Goal: Transaction & Acquisition: Download file/media

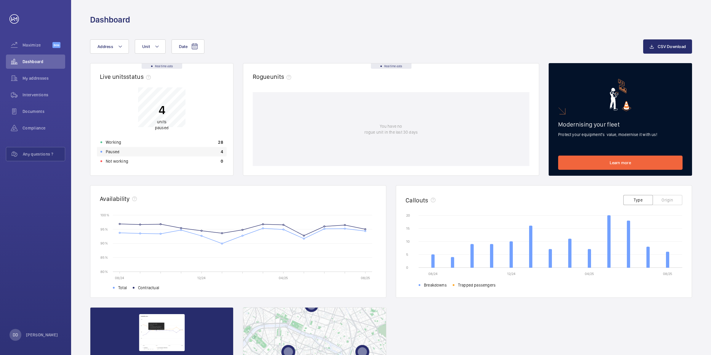
click at [173, 153] on div "Paused 4" at bounding box center [162, 151] width 130 height 9
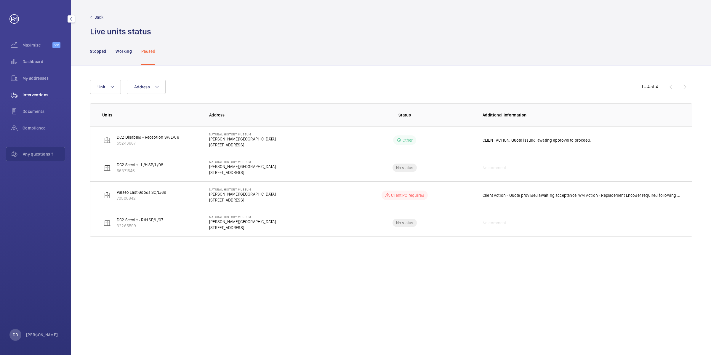
click at [44, 96] on span "Interventions" at bounding box center [44, 95] width 43 height 6
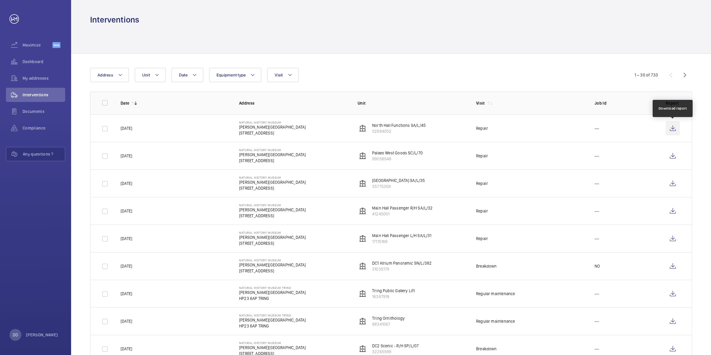
click at [669, 129] on wm-front-icon-button at bounding box center [672, 128] width 14 height 14
click at [672, 158] on wm-front-icon-button at bounding box center [672, 156] width 14 height 14
click at [674, 184] on wm-front-icon-button at bounding box center [672, 183] width 14 height 14
click at [676, 208] on wm-front-icon-button at bounding box center [672, 211] width 14 height 14
click at [671, 232] on wm-front-icon-button at bounding box center [672, 238] width 14 height 14
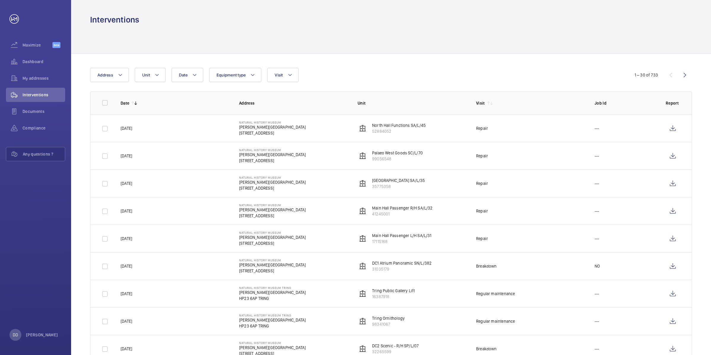
drag, startPoint x: 423, startPoint y: 153, endPoint x: 118, endPoint y: 155, distance: 305.5
click at [0, 0] on tr "[DATE] Natural History Museum [PERSON_NAME][STREET_ADDRESS] LONDON Palaeo West …" at bounding box center [0, 0] width 0 height 0
drag, startPoint x: 120, startPoint y: 128, endPoint x: 504, endPoint y: 132, distance: 383.4
click at [0, 0] on tr "[DATE] Natural History Museum [PERSON_NAME][STREET_ADDRESS] LONDON North Hall F…" at bounding box center [0, 0] width 0 height 0
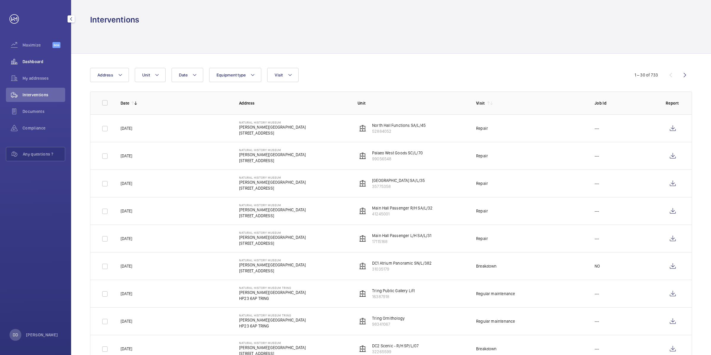
click at [34, 66] on div "Dashboard" at bounding box center [35, 61] width 59 height 14
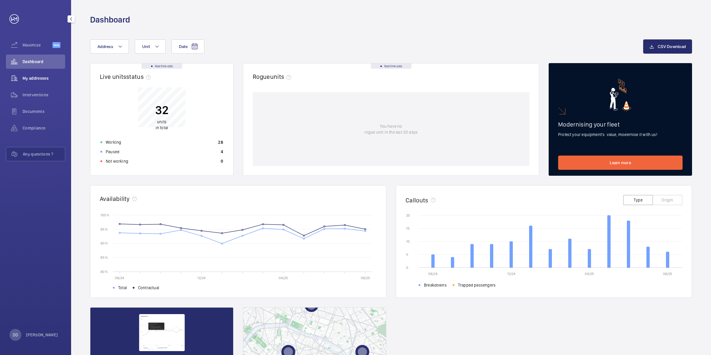
click at [39, 75] on span "My addresses" at bounding box center [44, 78] width 43 height 6
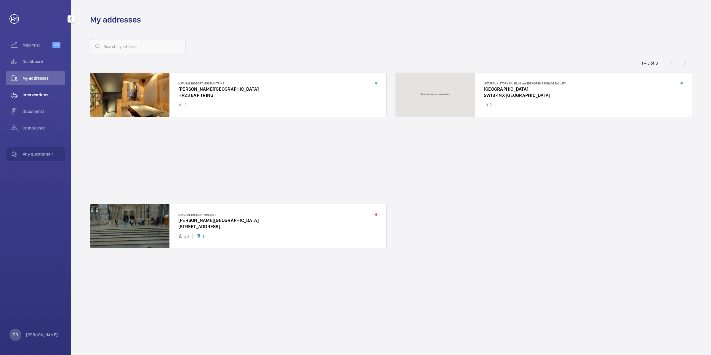
click at [25, 95] on span "Interventions" at bounding box center [44, 95] width 43 height 6
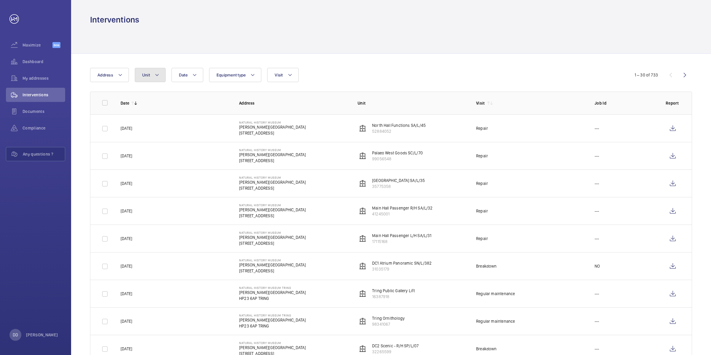
click at [157, 79] on button "Unit" at bounding box center [150, 75] width 31 height 14
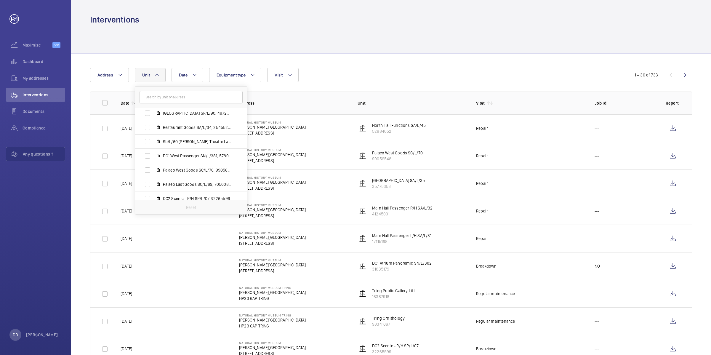
scroll to position [185, 0]
click at [196, 158] on span "Palaeo West Goods SC/L/70, 99056548" at bounding box center [197, 158] width 69 height 6
click at [153, 158] on input "Palaeo West Goods SC/L/70, 99056548" at bounding box center [148, 158] width 12 height 12
checkbox input "true"
click at [336, 75] on div "Date Address Unit [GEOGRAPHIC_DATA][STREET_ADDRESS][PERSON_NAME] - South Staff …" at bounding box center [355, 75] width 531 height 14
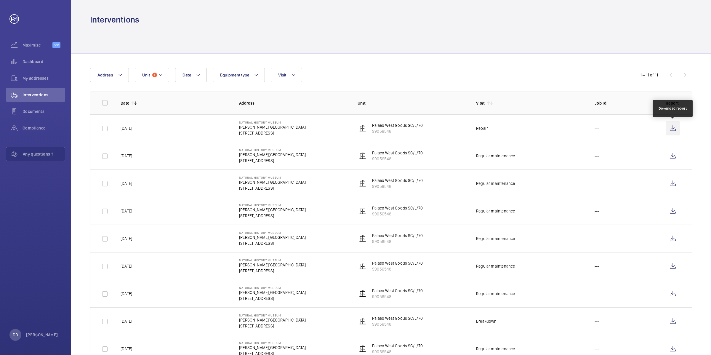
click at [674, 128] on wm-front-icon-button at bounding box center [672, 128] width 14 height 14
click at [674, 155] on wm-front-icon-button at bounding box center [672, 156] width 14 height 14
click at [671, 184] on wm-front-icon-button at bounding box center [672, 183] width 14 height 14
click at [679, 212] on wm-front-icon-button at bounding box center [672, 211] width 14 height 14
click at [670, 239] on wm-front-icon-button at bounding box center [672, 238] width 14 height 14
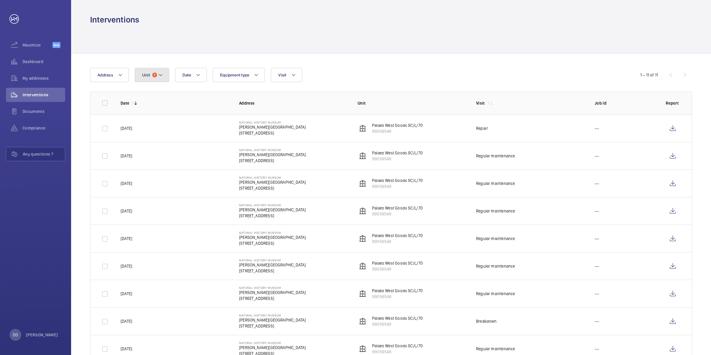
click at [166, 76] on button "Unit 1" at bounding box center [152, 75] width 34 height 14
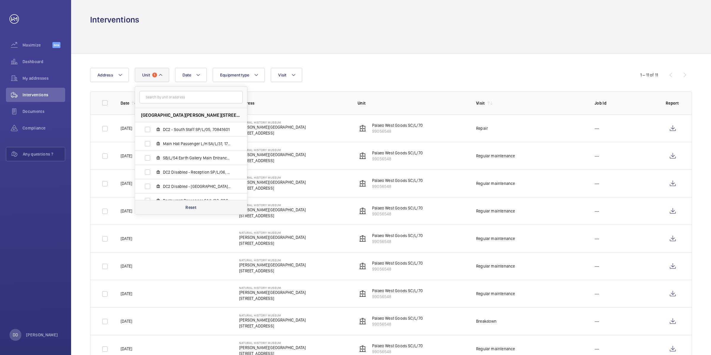
click at [193, 206] on p "Reset" at bounding box center [190, 207] width 11 height 6
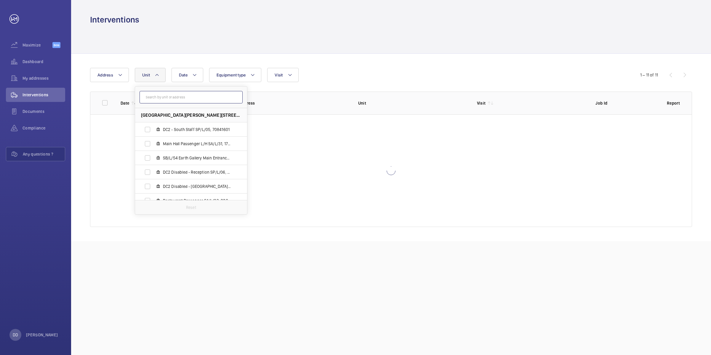
click at [192, 95] on input "text" at bounding box center [190, 97] width 103 height 12
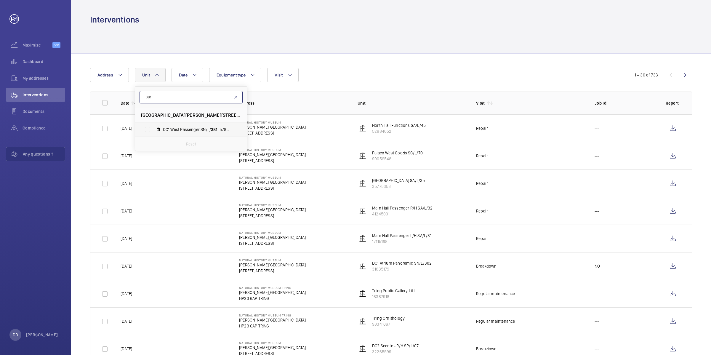
type input "381"
click at [187, 126] on label "DC1 West Passenger SN/L/ 381 , 57898158" at bounding box center [186, 129] width 102 height 14
click at [153, 126] on input "DC1 West Passenger SN/L/ 381 , 57898158" at bounding box center [148, 129] width 12 height 12
checkbox input "true"
click at [380, 65] on div "Date Address Unit 1 [GEOGRAPHIC_DATA][STREET_ADDRESS][PERSON_NAME] SN/L/ 381 , …" at bounding box center [391, 325] width 640 height 543
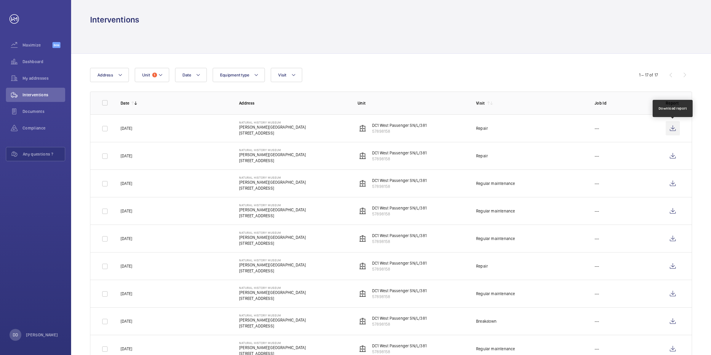
click at [671, 126] on wm-front-icon-button at bounding box center [672, 128] width 14 height 14
click at [674, 158] on wm-front-icon-button at bounding box center [672, 156] width 14 height 14
click at [675, 186] on wm-front-icon-button at bounding box center [672, 183] width 14 height 14
click at [671, 215] on wm-front-icon-button at bounding box center [672, 211] width 14 height 14
click at [674, 233] on wm-front-icon-button at bounding box center [672, 238] width 14 height 14
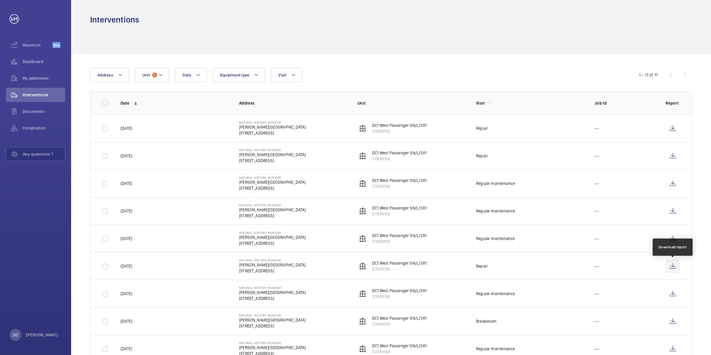
click at [677, 266] on wm-front-icon-button at bounding box center [672, 266] width 14 height 14
click at [676, 297] on wm-front-icon-button at bounding box center [672, 293] width 14 height 14
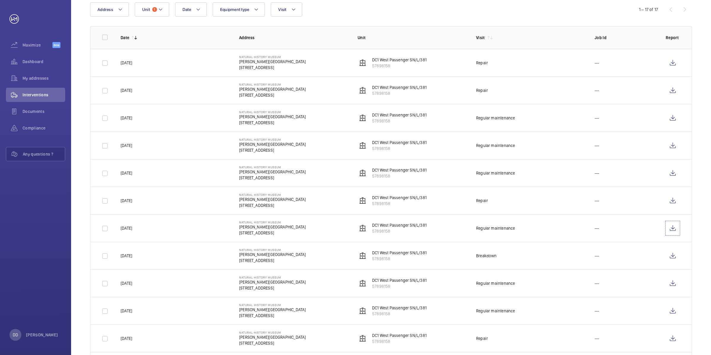
scroll to position [74, 0]
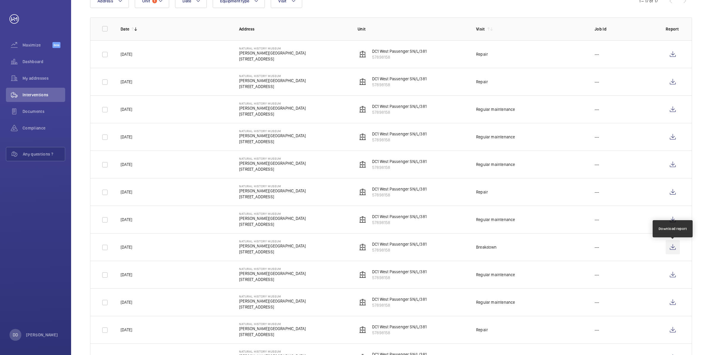
click at [670, 251] on wm-front-icon-button at bounding box center [672, 247] width 14 height 14
click at [671, 280] on wm-front-icon-button at bounding box center [672, 274] width 14 height 14
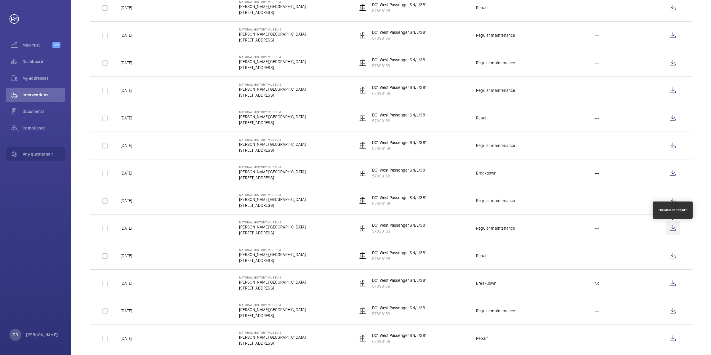
click at [674, 229] on wm-front-icon-button at bounding box center [672, 228] width 14 height 14
click at [670, 258] on wm-front-icon-button at bounding box center [672, 255] width 14 height 14
click at [675, 285] on wm-front-icon-button at bounding box center [672, 283] width 14 height 14
click at [672, 312] on wm-front-icon-button at bounding box center [672, 310] width 14 height 14
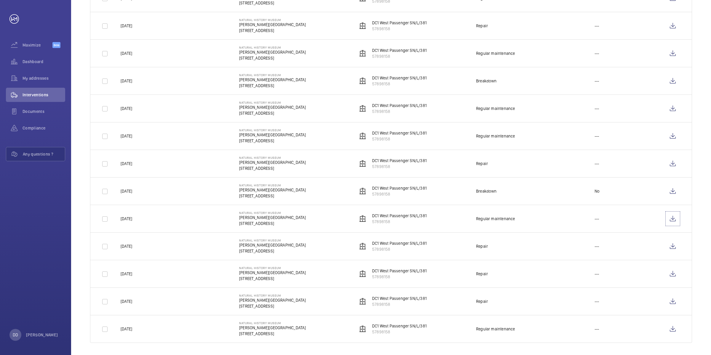
scroll to position [246, 0]
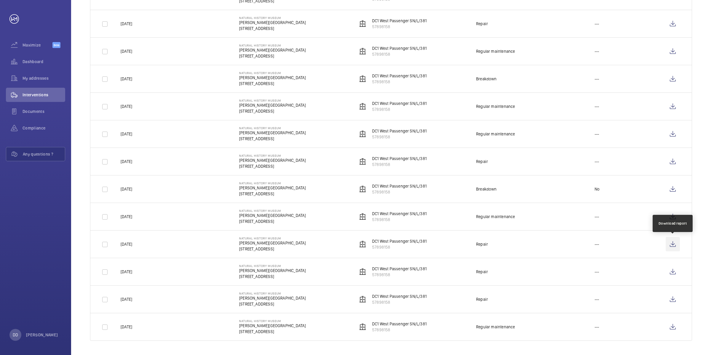
click at [672, 246] on wm-front-icon-button at bounding box center [672, 244] width 14 height 14
click at [669, 273] on wm-front-icon-button at bounding box center [672, 271] width 14 height 14
click at [677, 300] on wm-front-icon-button at bounding box center [672, 299] width 14 height 14
click at [670, 324] on wm-front-icon-button at bounding box center [672, 326] width 14 height 14
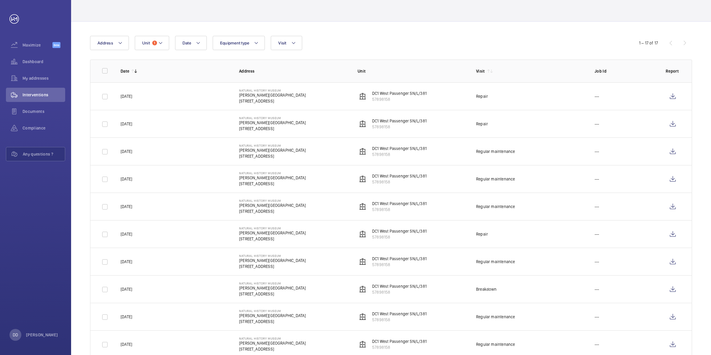
scroll to position [0, 0]
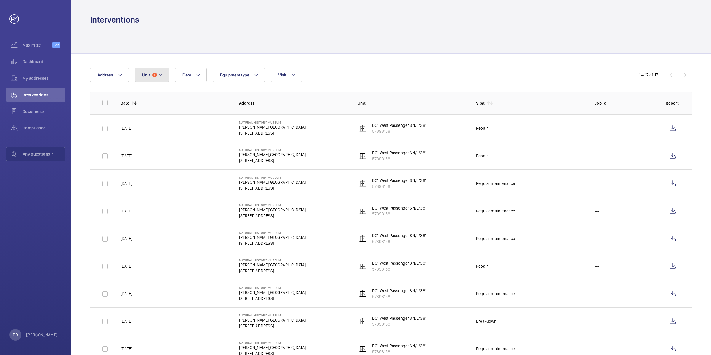
click at [168, 77] on button "Unit 1" at bounding box center [152, 75] width 34 height 14
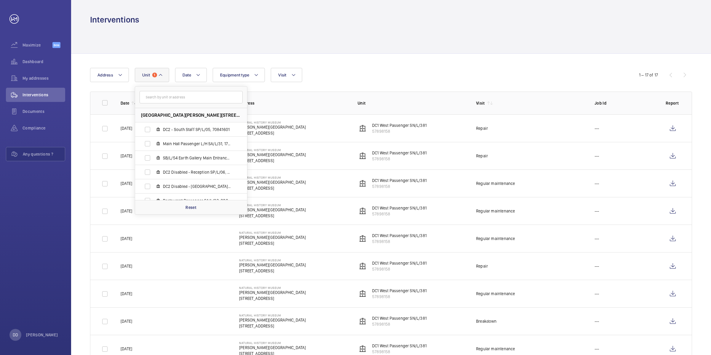
click at [200, 99] on input "text" at bounding box center [190, 97] width 103 height 12
click at [202, 204] on div "Reset" at bounding box center [191, 207] width 112 height 14
click at [195, 100] on input "text" at bounding box center [190, 97] width 103 height 12
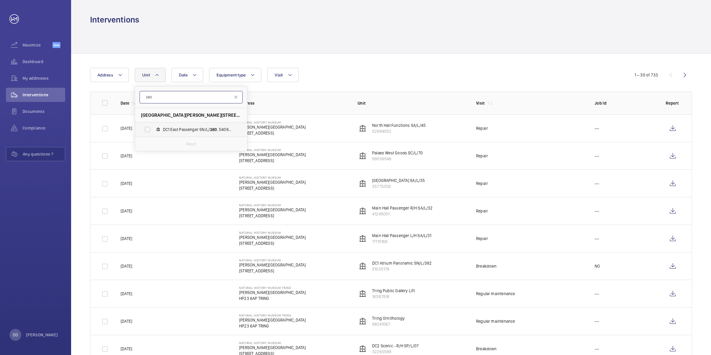
type input "380"
click at [217, 131] on span "DC1 East Passenger SN/L/ 380 , 54087804" at bounding box center [197, 129] width 69 height 6
click at [153, 131] on input "DC1 East Passenger SN/L/ 380 , 54087804" at bounding box center [148, 129] width 12 height 12
checkbox input "true"
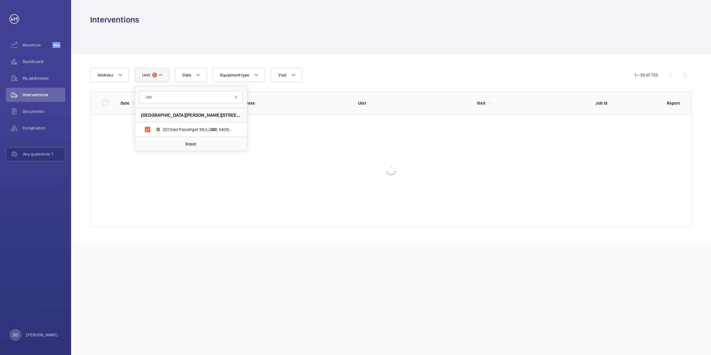
click at [340, 76] on div "Date Address [STREET_ADDRESS][GEOGRAPHIC_DATA][PERSON_NAME] SN/L/ 380 , 5408780…" at bounding box center [355, 75] width 531 height 14
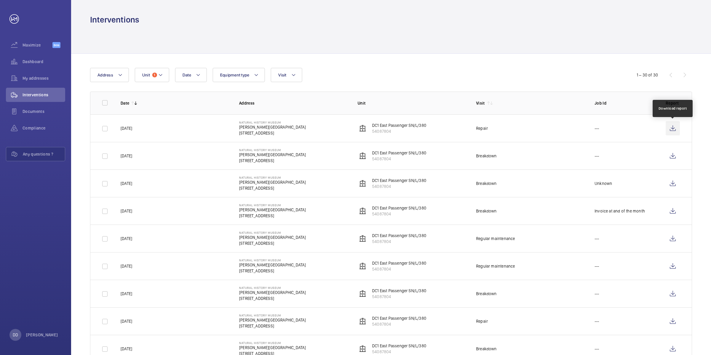
click at [677, 130] on wm-front-icon-button at bounding box center [672, 128] width 14 height 14
click at [671, 159] on wm-front-icon-button at bounding box center [672, 156] width 14 height 14
click at [673, 184] on wm-front-icon-button at bounding box center [672, 183] width 14 height 14
click at [671, 212] on wm-front-icon-button at bounding box center [672, 211] width 14 height 14
click at [674, 240] on wm-front-icon-button at bounding box center [672, 238] width 14 height 14
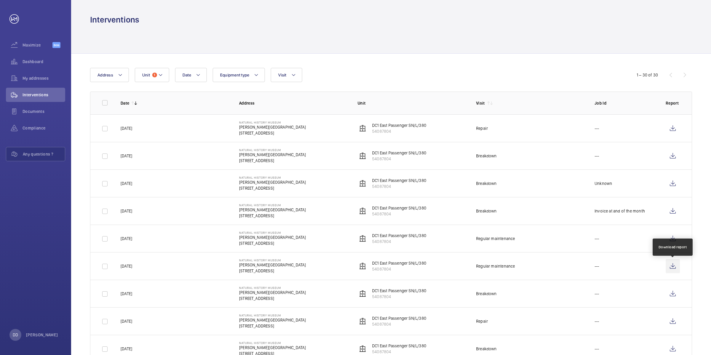
click at [672, 269] on wm-front-icon-button at bounding box center [672, 266] width 14 height 14
click at [672, 297] on wm-front-icon-button at bounding box center [672, 293] width 14 height 14
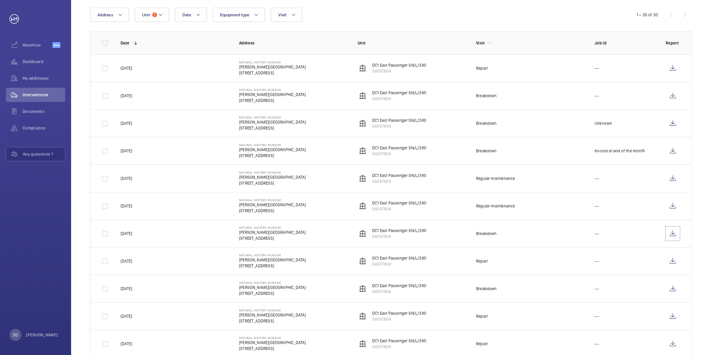
scroll to position [74, 0]
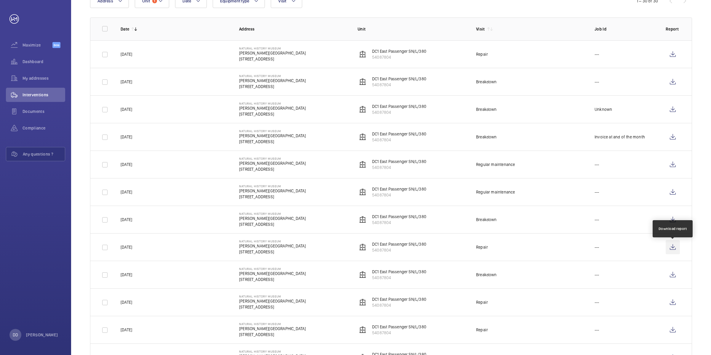
click at [672, 248] on wm-front-icon-button at bounding box center [672, 247] width 14 height 14
click at [673, 277] on wm-front-icon-button at bounding box center [672, 274] width 14 height 14
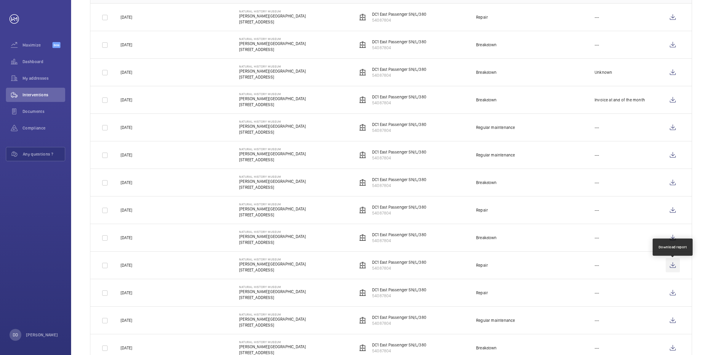
click at [672, 270] on wm-front-icon-button at bounding box center [672, 265] width 14 height 14
click at [670, 292] on wm-front-icon-button at bounding box center [672, 292] width 14 height 14
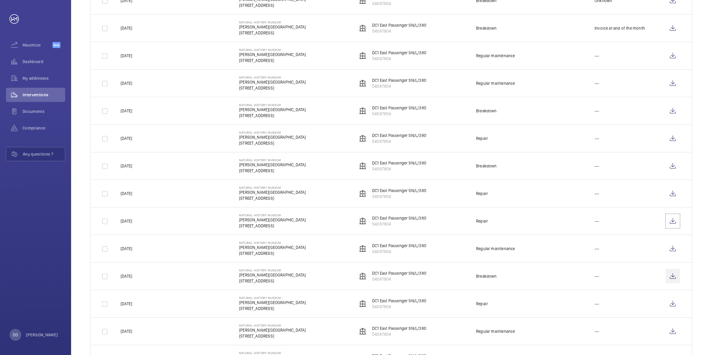
scroll to position [185, 0]
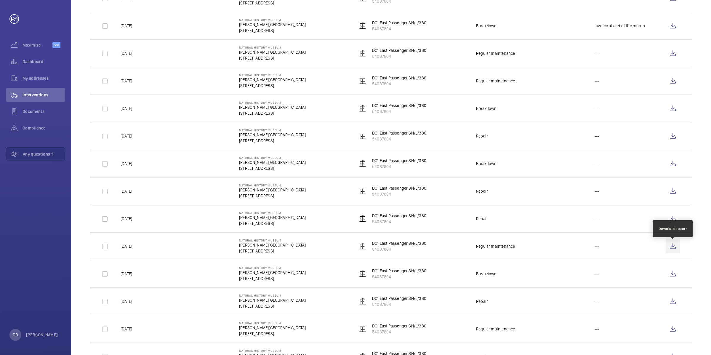
click at [673, 247] on wm-front-icon-button at bounding box center [672, 246] width 14 height 14
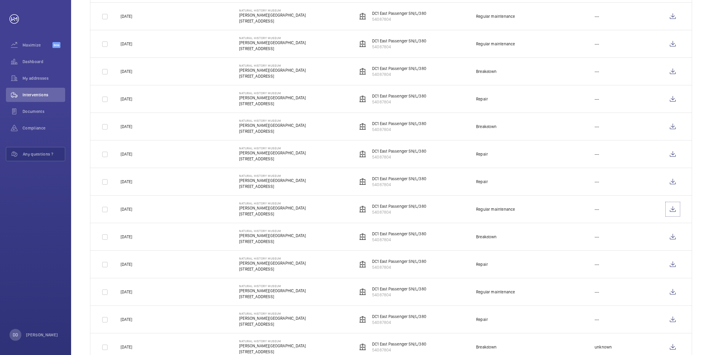
scroll to position [259, 0]
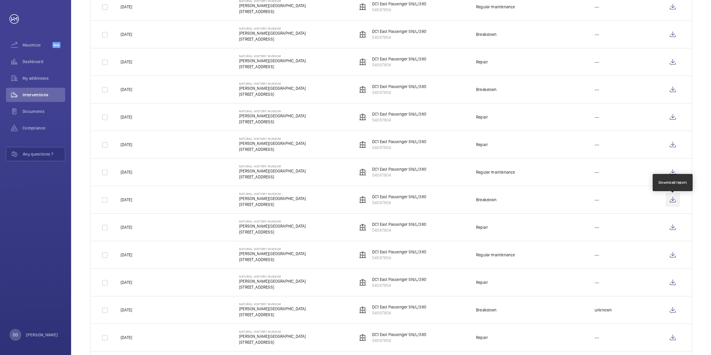
click at [675, 204] on wm-front-icon-button at bounding box center [672, 199] width 14 height 14
click at [671, 228] on wm-front-icon-button at bounding box center [672, 227] width 14 height 14
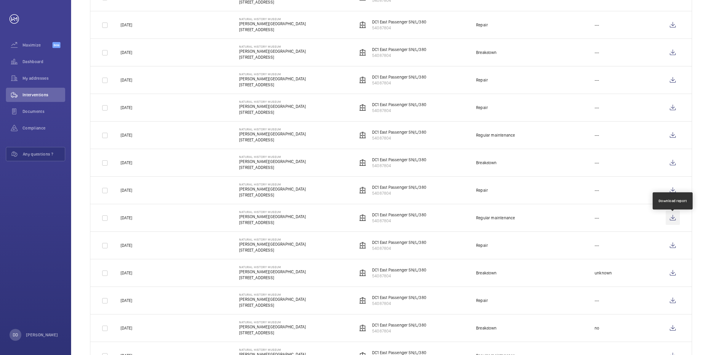
click at [672, 225] on wm-front-icon-button at bounding box center [672, 218] width 14 height 14
click at [675, 248] on wm-front-icon-button at bounding box center [672, 245] width 14 height 14
click at [675, 276] on wm-front-icon-button at bounding box center [672, 273] width 14 height 14
click at [671, 304] on wm-front-icon-button at bounding box center [672, 300] width 14 height 14
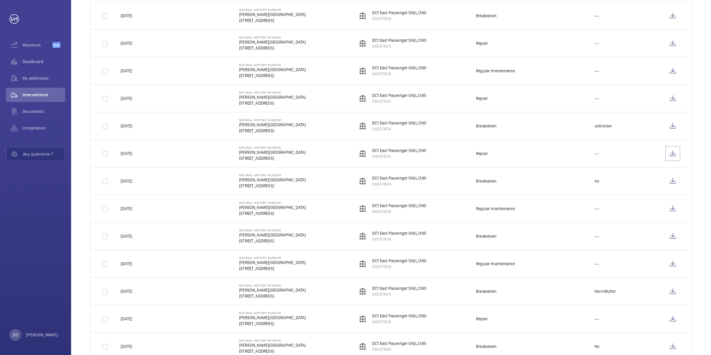
scroll to position [444, 0]
click at [671, 187] on wm-front-icon-button at bounding box center [672, 180] width 14 height 14
click at [671, 212] on wm-front-icon-button at bounding box center [672, 207] width 14 height 14
click at [669, 239] on wm-front-icon-button at bounding box center [672, 235] width 14 height 14
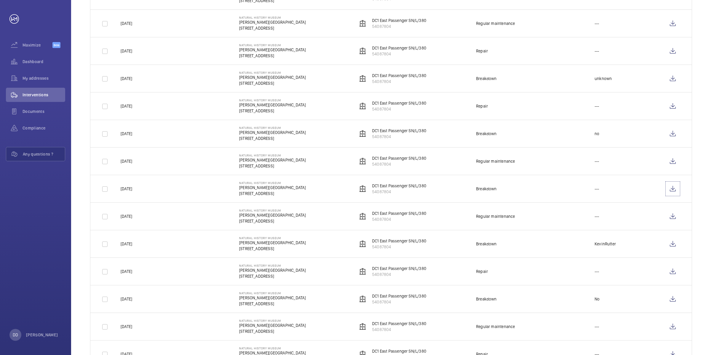
scroll to position [555, 0]
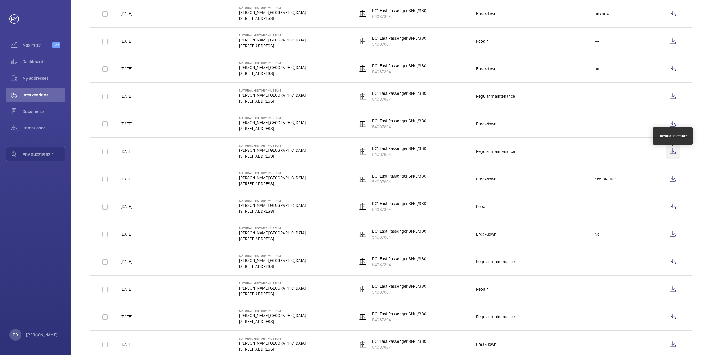
click at [671, 154] on wm-front-icon-button at bounding box center [672, 151] width 14 height 14
click at [674, 186] on wm-front-icon-button at bounding box center [672, 179] width 14 height 14
click at [675, 209] on wm-front-icon-button at bounding box center [672, 206] width 14 height 14
click at [674, 238] on wm-front-icon-button at bounding box center [672, 234] width 14 height 14
click at [669, 267] on wm-front-icon-button at bounding box center [672, 261] width 14 height 14
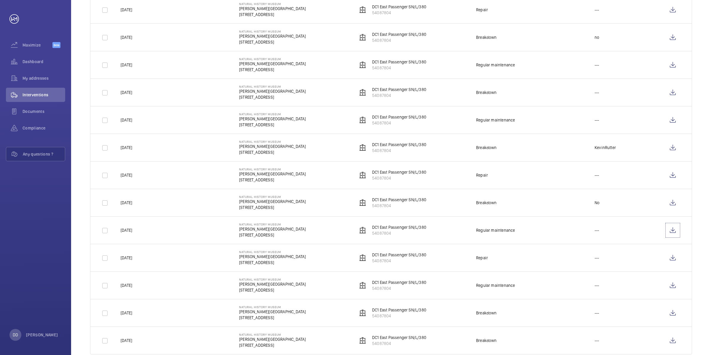
scroll to position [606, 0]
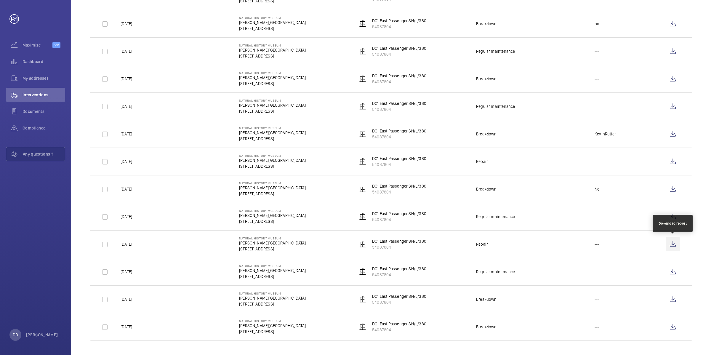
click at [671, 245] on wm-front-icon-button at bounding box center [672, 244] width 14 height 14
click at [672, 276] on wm-front-icon-button at bounding box center [672, 271] width 14 height 14
click at [670, 298] on wm-front-icon-button at bounding box center [672, 299] width 14 height 14
click at [674, 326] on wm-front-icon-button at bounding box center [672, 326] width 14 height 14
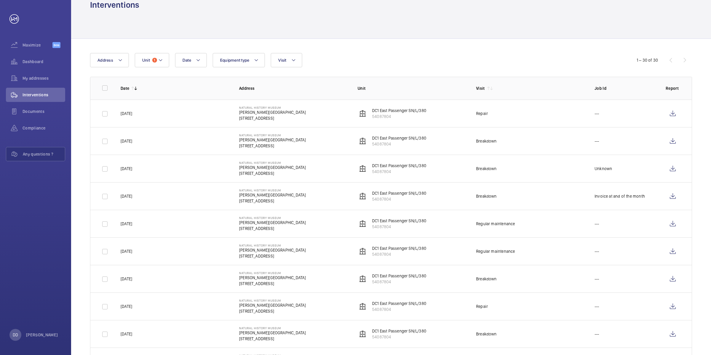
scroll to position [0, 0]
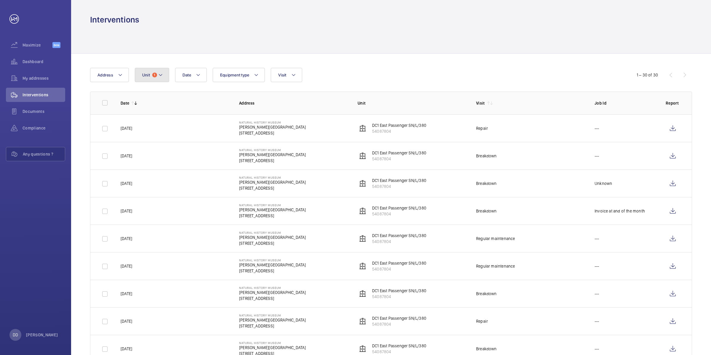
click at [166, 76] on button "Unit 1" at bounding box center [152, 75] width 34 height 14
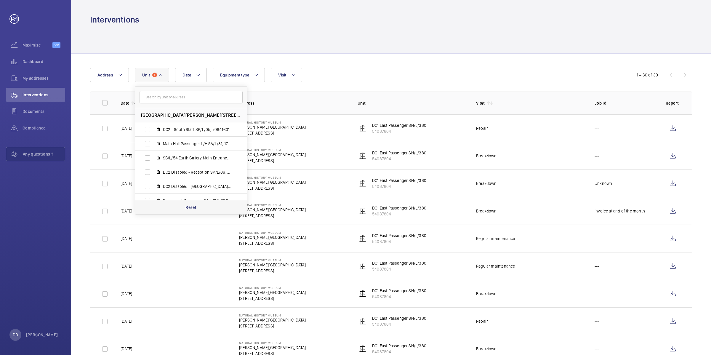
click at [189, 206] on p "Reset" at bounding box center [190, 207] width 11 height 6
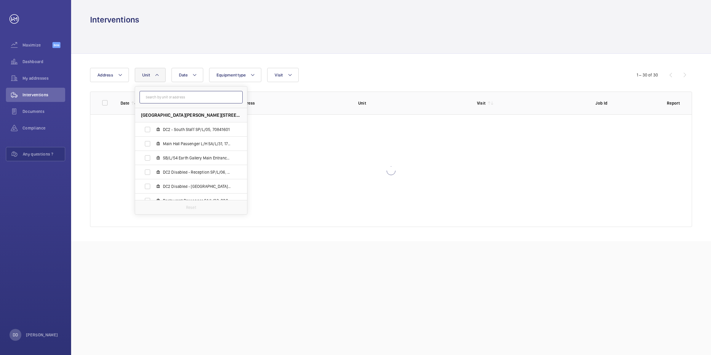
click at [190, 98] on input "text" at bounding box center [190, 97] width 103 height 12
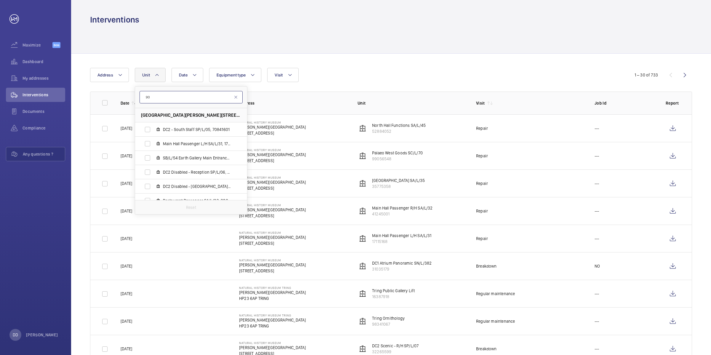
type input "90"
click at [233, 99] on input "90" at bounding box center [190, 97] width 103 height 12
click at [235, 97] on mat-icon at bounding box center [235, 97] width 5 height 5
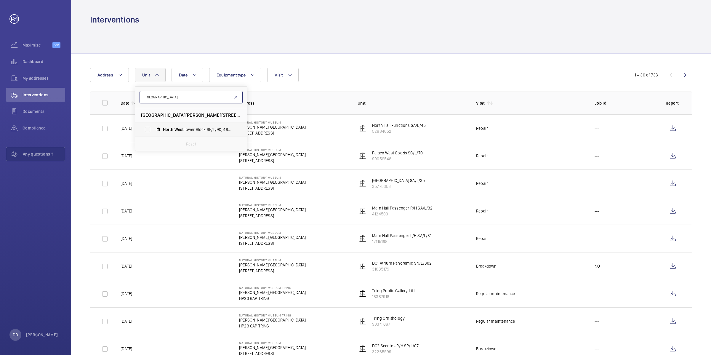
type input "[GEOGRAPHIC_DATA]"
click at [224, 124] on label "[GEOGRAPHIC_DATA] SF/L/90, 48726889" at bounding box center [186, 129] width 102 height 14
click at [153, 124] on input "[GEOGRAPHIC_DATA] SF/L/90, 48726889" at bounding box center [148, 129] width 12 height 12
checkbox input "true"
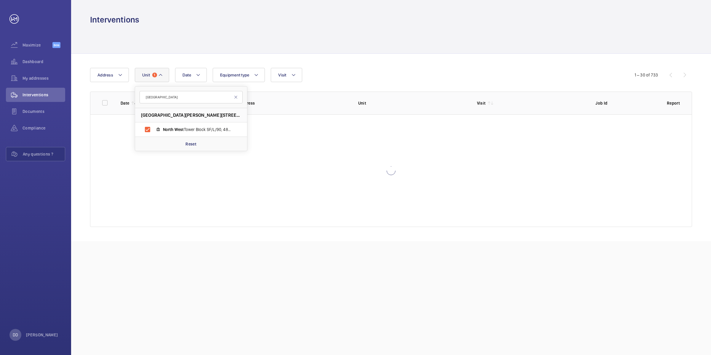
click at [357, 48] on div at bounding box center [391, 39] width 602 height 28
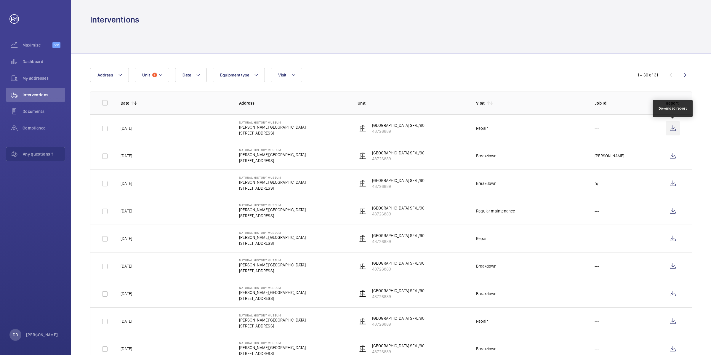
click at [671, 132] on wm-front-icon-button at bounding box center [672, 128] width 14 height 14
click at [668, 157] on wm-front-icon-button at bounding box center [672, 156] width 14 height 14
click at [671, 181] on wm-front-icon-button at bounding box center [672, 183] width 14 height 14
click at [674, 215] on wm-front-icon-button at bounding box center [672, 211] width 14 height 14
click at [675, 240] on wm-front-icon-button at bounding box center [672, 238] width 14 height 14
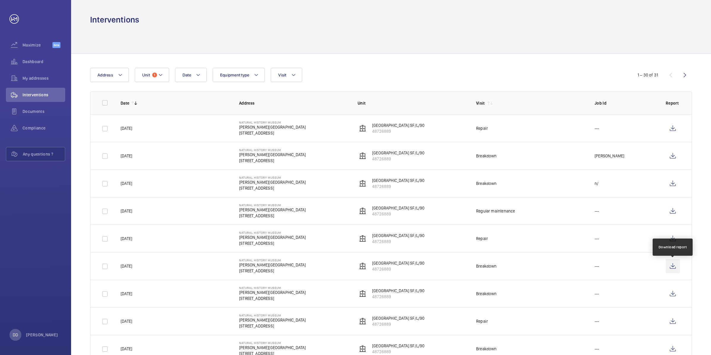
click at [671, 269] on wm-front-icon-button at bounding box center [672, 266] width 14 height 14
click at [671, 298] on wm-front-icon-button at bounding box center [672, 293] width 14 height 14
click at [671, 319] on wm-front-icon-button at bounding box center [672, 321] width 14 height 14
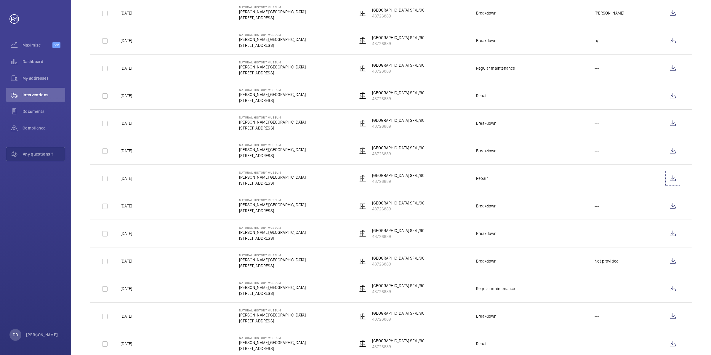
scroll to position [148, 0]
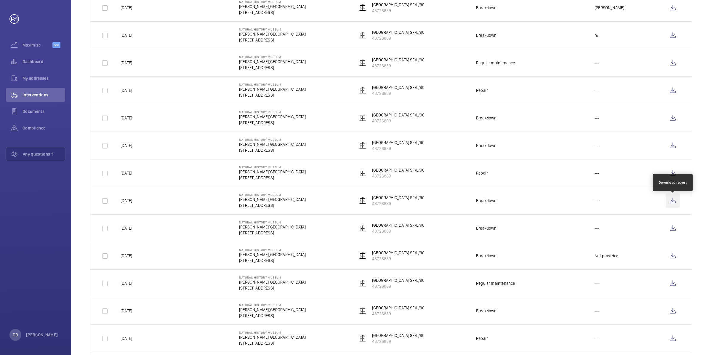
click at [671, 200] on wm-front-icon-button at bounding box center [672, 200] width 14 height 14
click at [676, 230] on wm-front-icon-button at bounding box center [672, 228] width 14 height 14
click at [677, 261] on wm-front-icon-button at bounding box center [672, 255] width 14 height 14
click at [672, 288] on wm-front-icon-button at bounding box center [672, 283] width 14 height 14
click at [668, 310] on wm-front-icon-button at bounding box center [672, 310] width 14 height 14
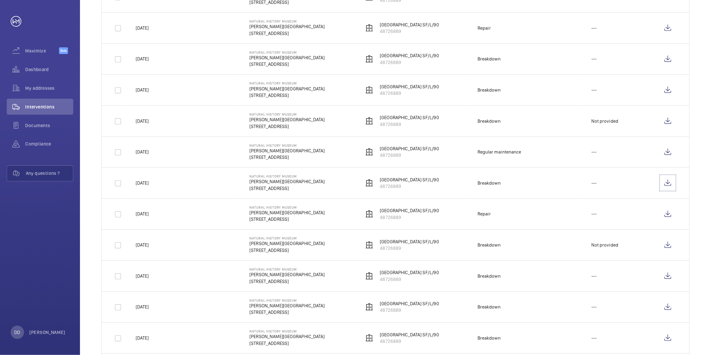
scroll to position [296, 0]
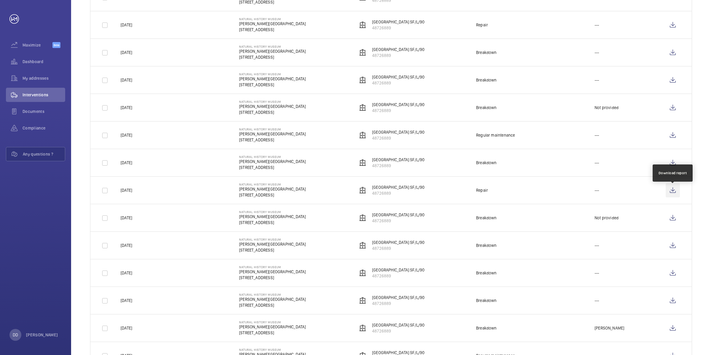
click at [678, 196] on wm-front-icon-button at bounding box center [672, 190] width 14 height 14
click at [673, 221] on wm-front-icon-button at bounding box center [672, 218] width 14 height 14
click at [674, 251] on wm-front-icon-button at bounding box center [672, 245] width 14 height 14
click at [671, 275] on wm-front-icon-button at bounding box center [672, 273] width 14 height 14
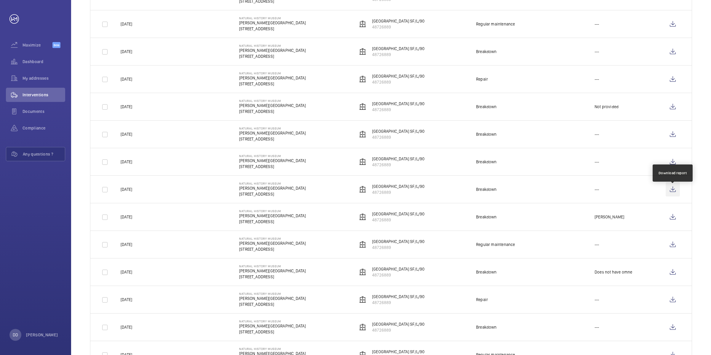
click at [671, 191] on wm-front-icon-button at bounding box center [672, 189] width 14 height 14
click at [671, 223] on wm-front-icon-button at bounding box center [672, 217] width 14 height 14
click at [676, 250] on wm-front-icon-button at bounding box center [672, 244] width 14 height 14
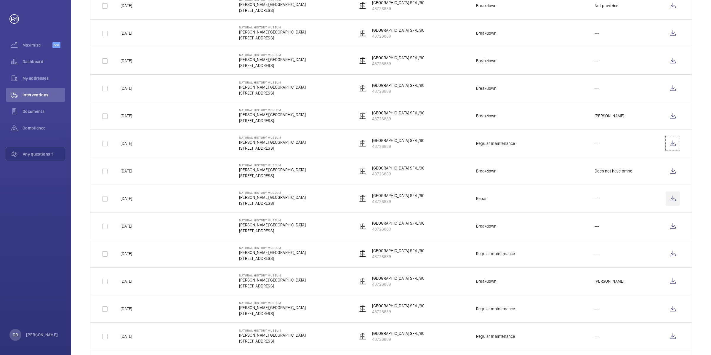
scroll to position [518, 0]
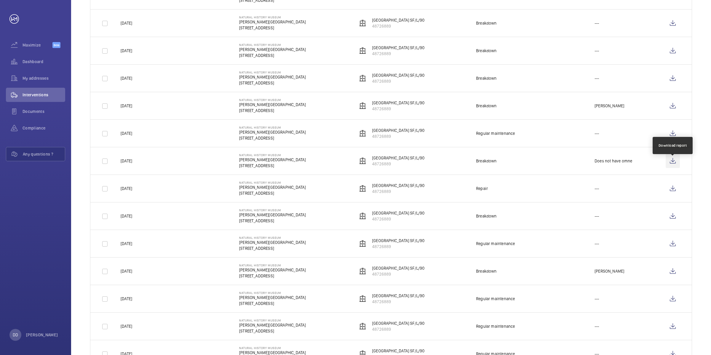
click at [673, 168] on wm-front-icon-button at bounding box center [672, 161] width 14 height 14
click at [673, 192] on wm-front-icon-button at bounding box center [672, 188] width 14 height 14
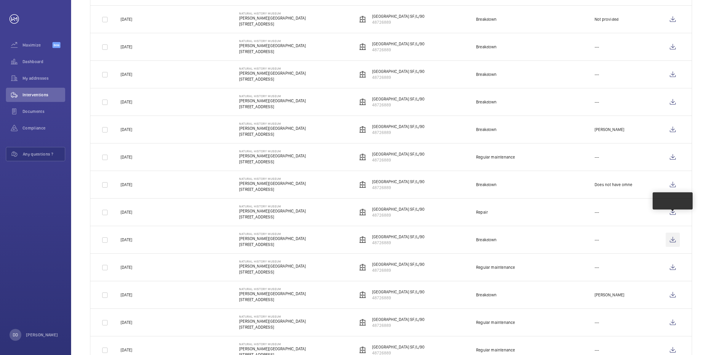
click at [0, 0] on tbody "[DATE] Natural History Museum [PERSON_NAME][STREET_ADDRESS] LONDON North West T…" at bounding box center [0, 0] width 0 height 0
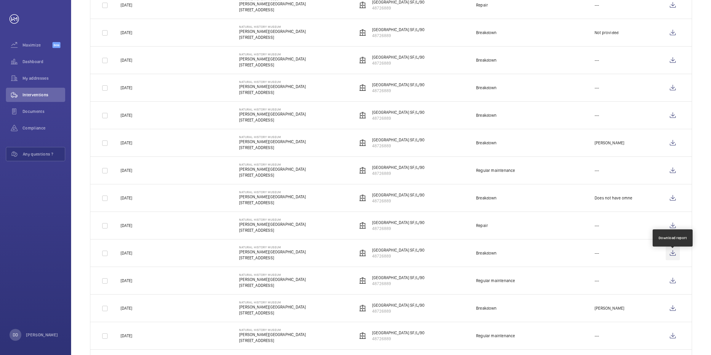
click at [670, 260] on wm-front-icon-button at bounding box center [672, 253] width 14 height 14
click at [672, 286] on wm-front-icon-button at bounding box center [672, 280] width 14 height 14
click at [671, 315] on wm-front-icon-button at bounding box center [672, 308] width 14 height 14
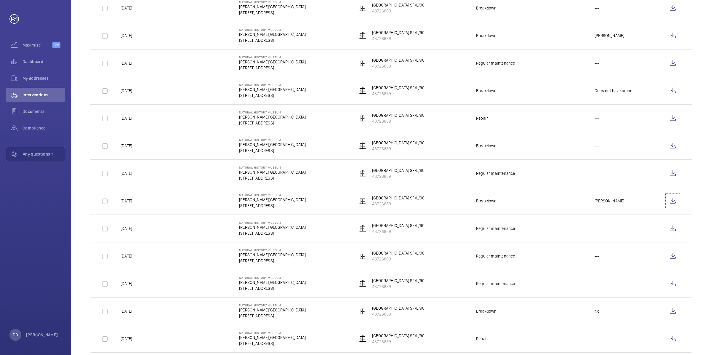
scroll to position [592, 0]
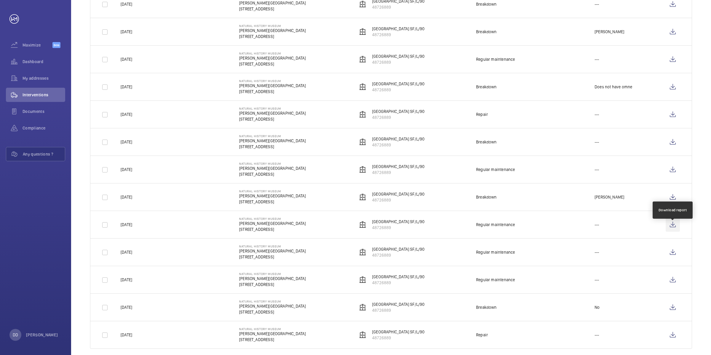
click at [670, 229] on wm-front-icon-button at bounding box center [672, 224] width 14 height 14
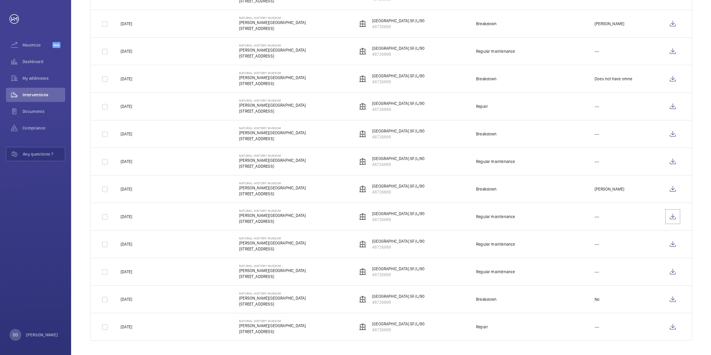
scroll to position [606, 0]
click at [669, 243] on wm-front-icon-button at bounding box center [672, 244] width 14 height 14
click at [675, 271] on wm-front-icon-button at bounding box center [672, 271] width 14 height 14
click at [675, 301] on wm-front-icon-button at bounding box center [672, 299] width 14 height 14
click at [673, 329] on wm-front-icon-button at bounding box center [672, 326] width 14 height 14
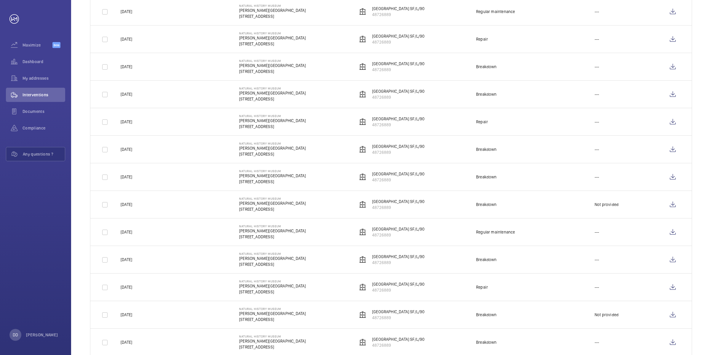
scroll to position [0, 0]
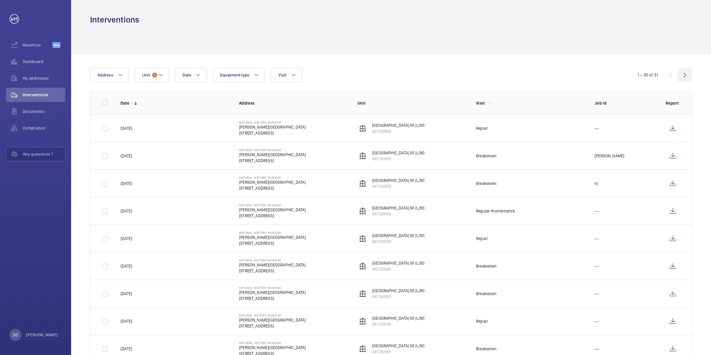
click at [687, 75] on wm-front-icon-button at bounding box center [684, 75] width 14 height 14
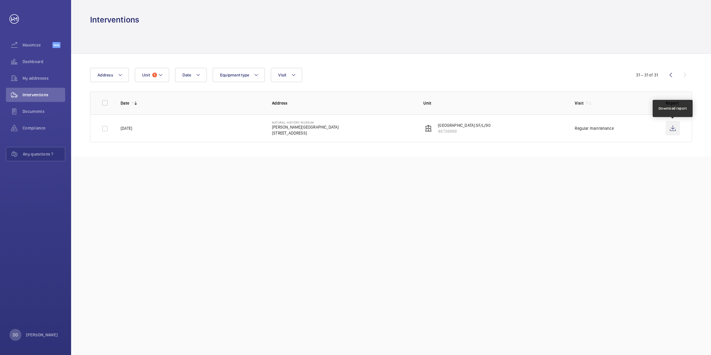
click at [673, 128] on wm-front-icon-button at bounding box center [672, 128] width 14 height 14
click at [165, 78] on button "Unit 1" at bounding box center [152, 75] width 34 height 14
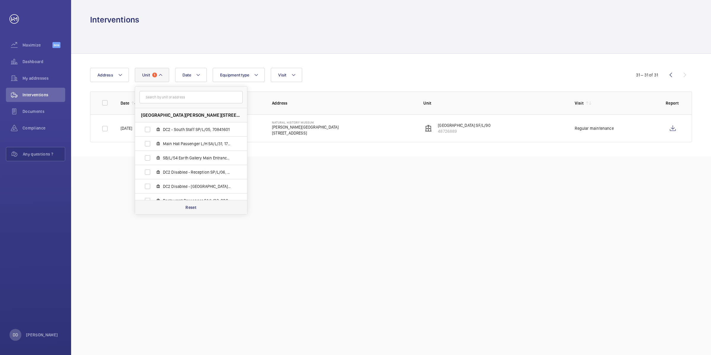
click at [184, 205] on div "Reset" at bounding box center [191, 207] width 112 height 14
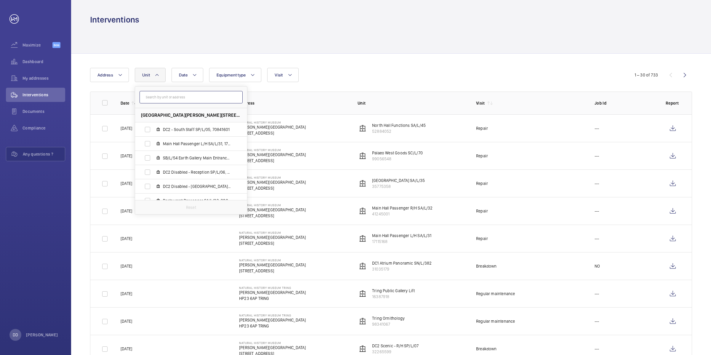
click at [173, 99] on input "text" at bounding box center [190, 97] width 103 height 12
type input "4"
type input "north"
click at [203, 160] on span "North Hall Functions SA/L/45, 52884052" at bounding box center [197, 158] width 69 height 6
click at [153, 160] on input "North Hall Functions SA/L/45, 52884052" at bounding box center [148, 158] width 12 height 12
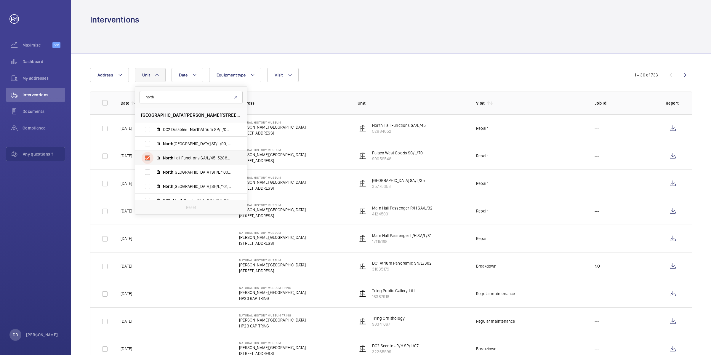
checkbox input "true"
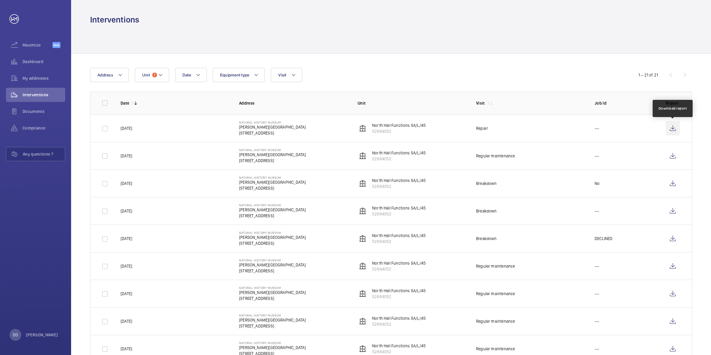
click at [667, 129] on wm-front-icon-button at bounding box center [672, 128] width 14 height 14
click at [668, 154] on wm-front-icon-button at bounding box center [672, 156] width 14 height 14
click at [671, 268] on wm-front-icon-button at bounding box center [672, 266] width 14 height 14
click at [671, 297] on wm-front-icon-button at bounding box center [672, 293] width 14 height 14
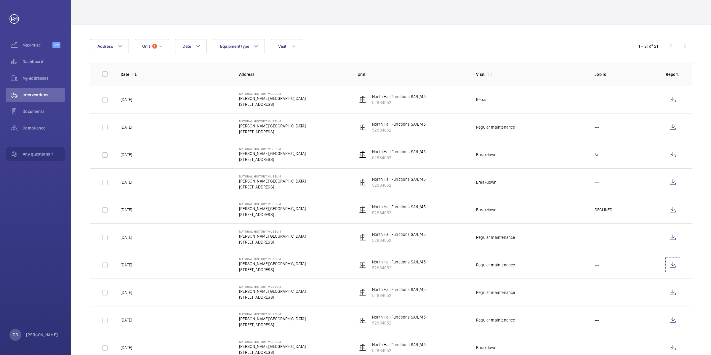
scroll to position [37, 0]
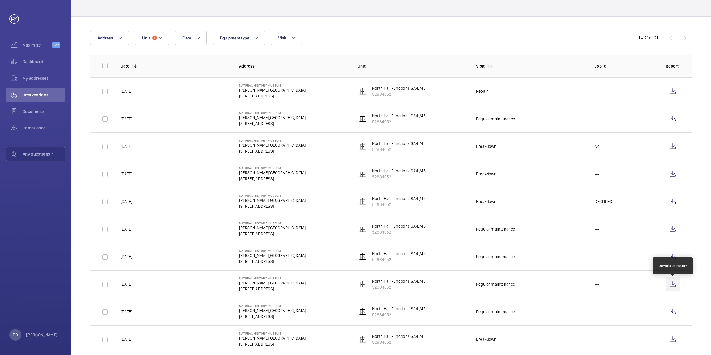
click at [674, 285] on wm-front-icon-button at bounding box center [672, 284] width 14 height 14
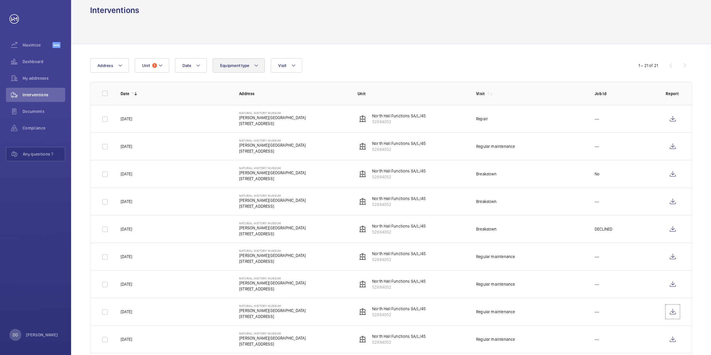
scroll to position [0, 0]
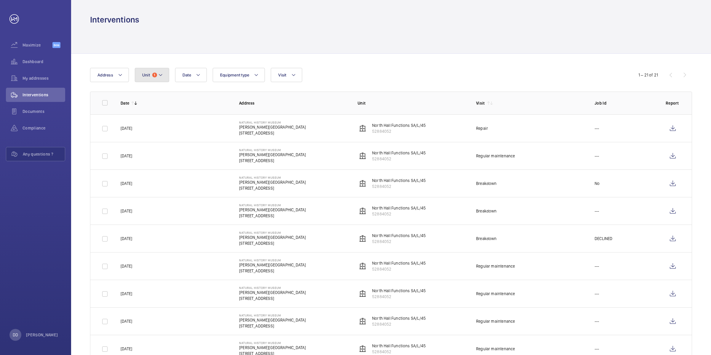
click at [163, 79] on button "Unit 1" at bounding box center [152, 75] width 34 height 14
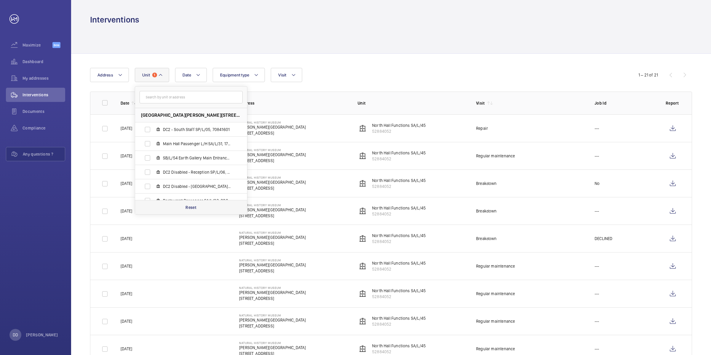
click at [186, 205] on p "Reset" at bounding box center [190, 207] width 11 height 6
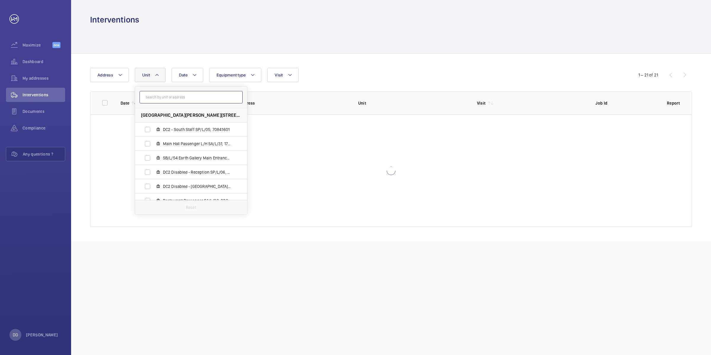
click at [183, 98] on input "text" at bounding box center [190, 97] width 103 height 12
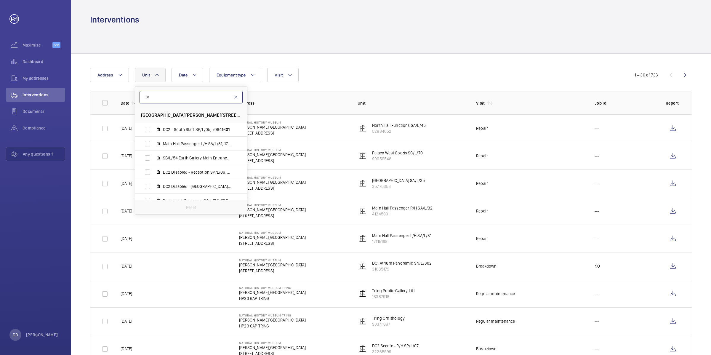
type input "0"
type input "atte"
click at [192, 132] on label "DC2 Disabled - Atte nborough SP/L/01, 65199026" at bounding box center [186, 129] width 102 height 14
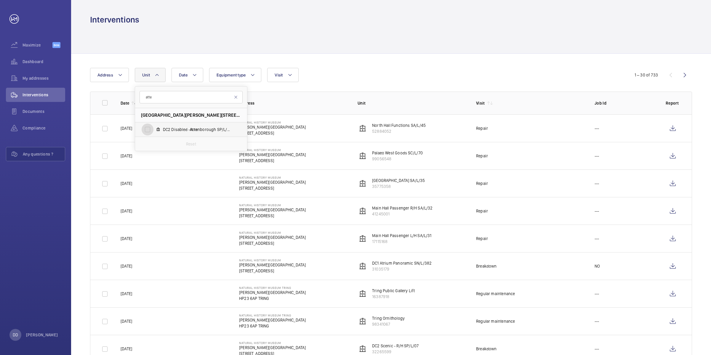
click at [153, 132] on input "DC2 Disabled - Atte nborough SP/L/01, 65199026" at bounding box center [148, 129] width 12 height 12
checkbox input "true"
click at [325, 75] on div "Date Address Unit 1 [GEOGRAPHIC_DATA][STREET_ADDRESS][PERSON_NAME] Disabled - A…" at bounding box center [355, 75] width 531 height 14
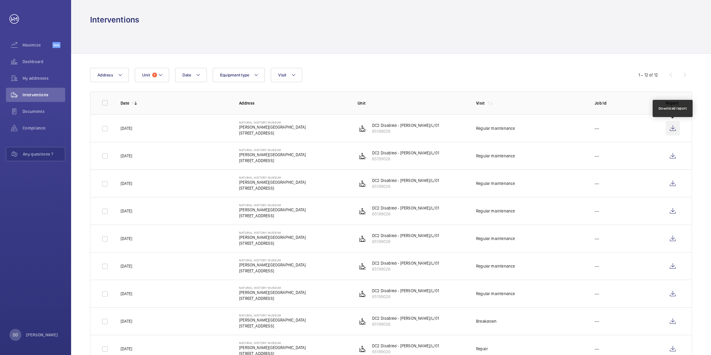
click at [674, 131] on wm-front-icon-button at bounding box center [672, 128] width 14 height 14
click at [674, 156] on wm-front-icon-button at bounding box center [672, 156] width 14 height 14
click at [669, 184] on wm-front-icon-button at bounding box center [672, 183] width 14 height 14
click at [674, 218] on wm-front-icon-button at bounding box center [672, 211] width 14 height 14
click at [675, 240] on wm-front-icon-button at bounding box center [672, 238] width 14 height 14
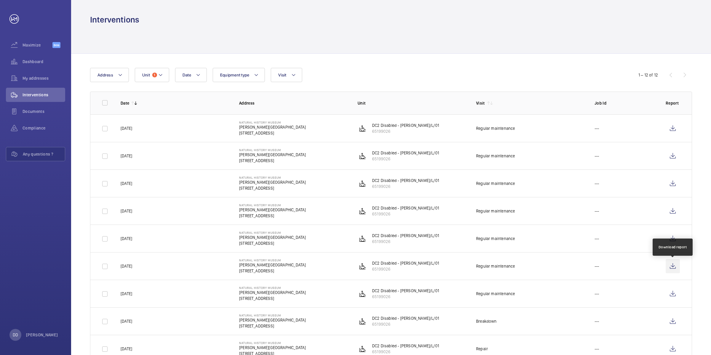
click at [672, 271] on wm-front-icon-button at bounding box center [672, 266] width 14 height 14
click at [674, 298] on wm-front-icon-button at bounding box center [672, 293] width 14 height 14
click at [160, 78] on button "Unit 1" at bounding box center [152, 75] width 34 height 14
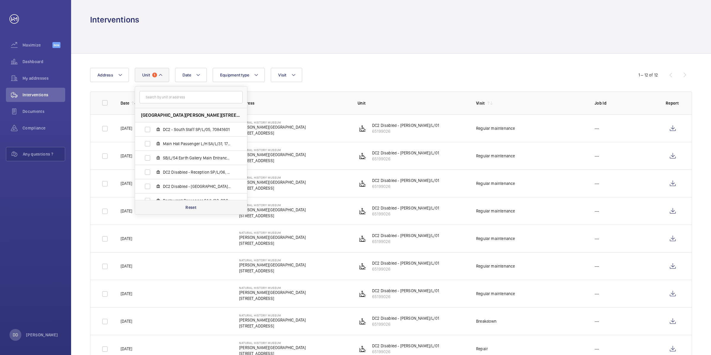
click at [197, 209] on div "Reset" at bounding box center [191, 207] width 112 height 14
click at [220, 97] on input "text" at bounding box center [190, 97] width 103 height 12
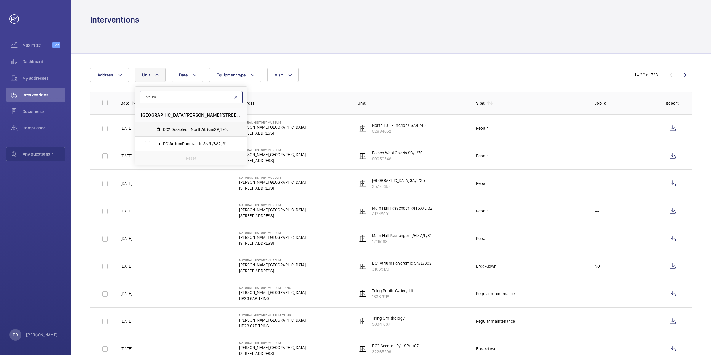
type input "atrium"
click at [211, 132] on label "DC2 Disabled - [GEOGRAPHIC_DATA] SP/L/03, 36021063" at bounding box center [186, 129] width 102 height 14
click at [153, 132] on input "DC2 Disabled - [GEOGRAPHIC_DATA] SP/L/03, 36021063" at bounding box center [148, 129] width 12 height 12
checkbox input "true"
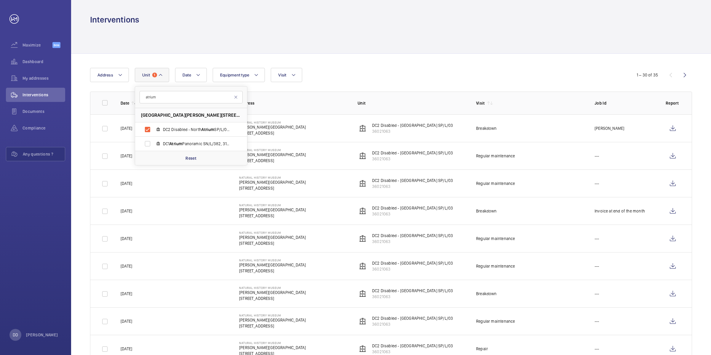
click at [358, 42] on div at bounding box center [391, 39] width 602 height 28
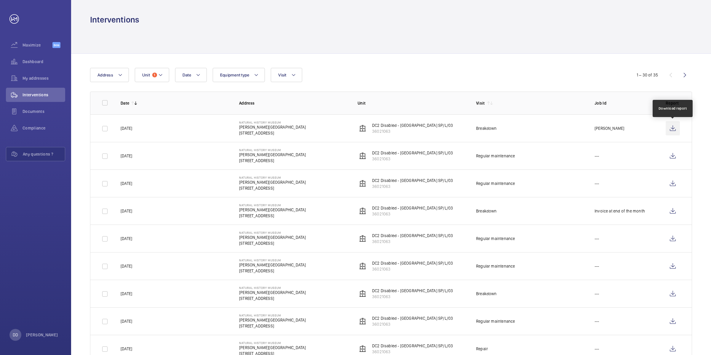
click at [669, 129] on wm-front-icon-button at bounding box center [672, 128] width 14 height 14
click at [671, 156] on wm-front-icon-button at bounding box center [672, 156] width 14 height 14
click at [669, 186] on wm-front-icon-button at bounding box center [672, 183] width 14 height 14
click at [672, 212] on wm-front-icon-button at bounding box center [672, 211] width 14 height 14
click at [674, 242] on wm-front-icon-button at bounding box center [672, 238] width 14 height 14
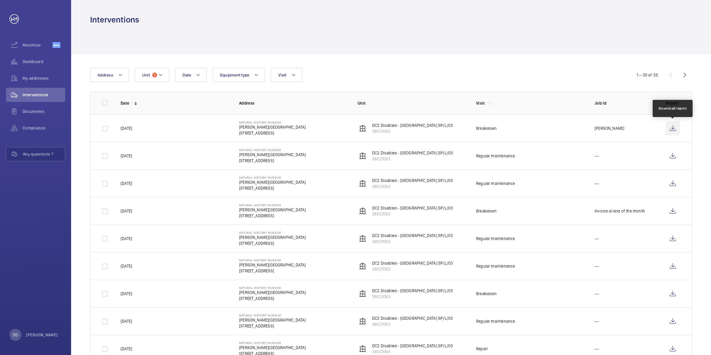
click at [669, 131] on wm-front-icon-button at bounding box center [672, 128] width 14 height 14
click at [671, 182] on wm-front-icon-button at bounding box center [672, 183] width 14 height 14
click at [164, 76] on button "Unit 1" at bounding box center [152, 75] width 34 height 14
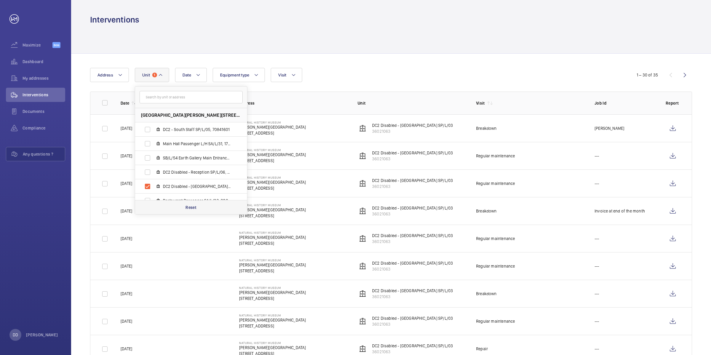
click at [189, 209] on p "Reset" at bounding box center [190, 207] width 11 height 6
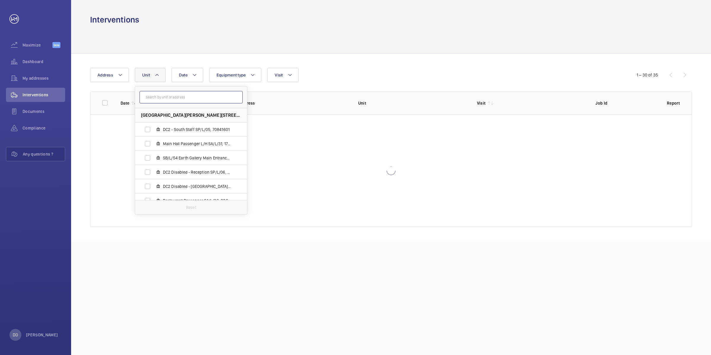
click at [192, 99] on input "text" at bounding box center [190, 97] width 103 height 12
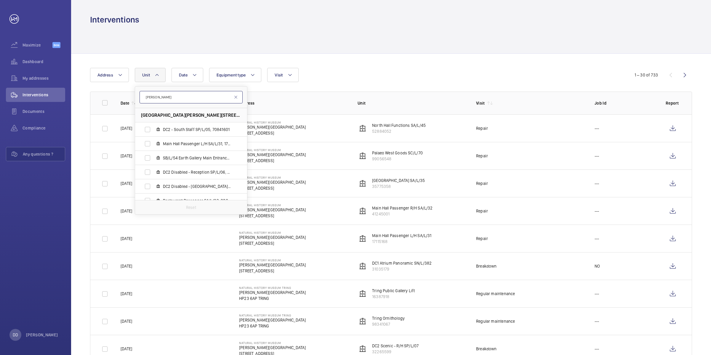
type input "[PERSON_NAME]"
click at [197, 147] on label "Sb/L/60 [PERSON_NAME] Theatre Landing Wheel Chair, 47340287" at bounding box center [186, 143] width 102 height 14
click at [153, 147] on input "Sb/L/60 [PERSON_NAME] Theatre Landing Wheel Chair, 47340287" at bounding box center [148, 144] width 12 height 12
checkbox input "true"
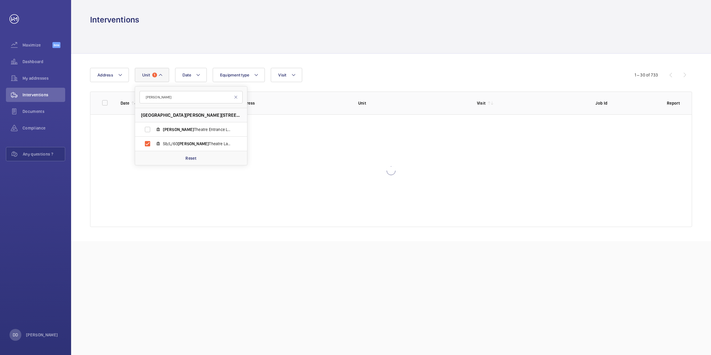
click at [357, 61] on div "Date Address Unit [GEOGRAPHIC_DATA][PERSON_NAME][PERSON_NAME][PERSON_NAME] Entr…" at bounding box center [391, 147] width 640 height 187
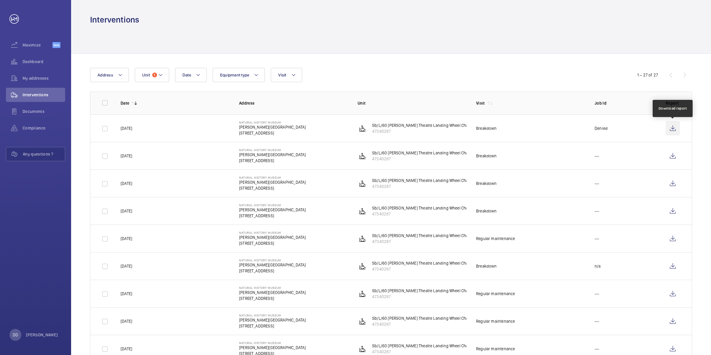
click at [676, 131] on wm-front-icon-button at bounding box center [672, 128] width 14 height 14
click at [672, 161] on wm-front-icon-button at bounding box center [672, 156] width 14 height 14
click at [671, 184] on wm-front-icon-button at bounding box center [672, 183] width 14 height 14
click at [674, 211] on wm-front-icon-button at bounding box center [672, 211] width 14 height 14
click at [671, 239] on wm-front-icon-button at bounding box center [672, 238] width 14 height 14
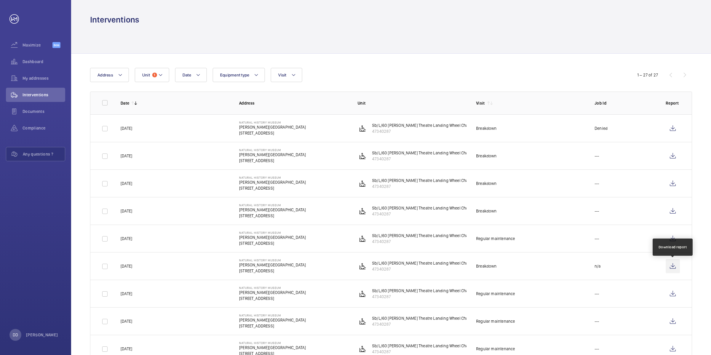
click at [674, 271] on wm-front-icon-button at bounding box center [672, 266] width 14 height 14
click at [673, 293] on wm-front-icon-button at bounding box center [672, 293] width 14 height 14
click at [674, 321] on wm-front-icon-button at bounding box center [672, 321] width 14 height 14
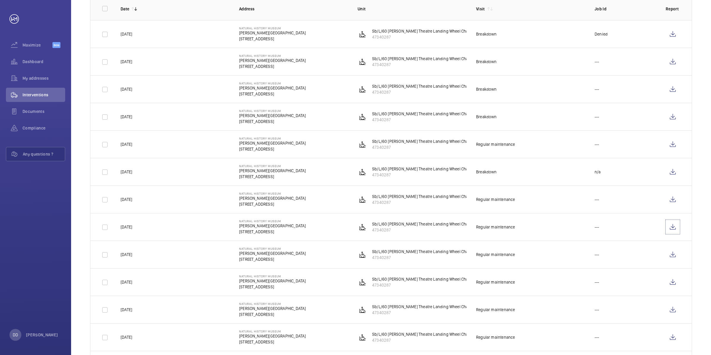
scroll to position [185, 0]
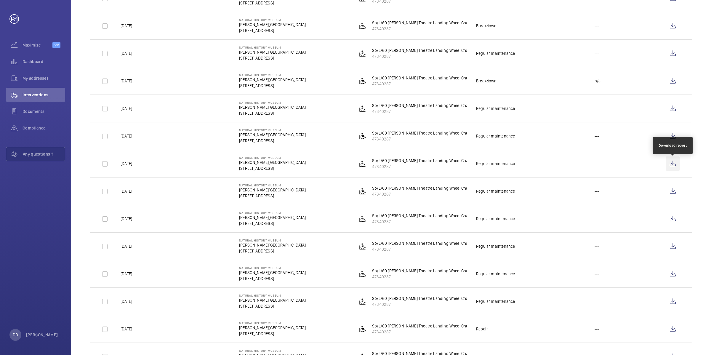
click at [671, 166] on wm-front-icon-button at bounding box center [672, 163] width 14 height 14
click at [673, 192] on wm-front-icon-button at bounding box center [672, 191] width 14 height 14
click at [675, 221] on wm-front-icon-button at bounding box center [672, 218] width 14 height 14
click at [673, 250] on wm-front-icon-button at bounding box center [672, 246] width 14 height 14
click at [672, 276] on wm-front-icon-button at bounding box center [672, 273] width 14 height 14
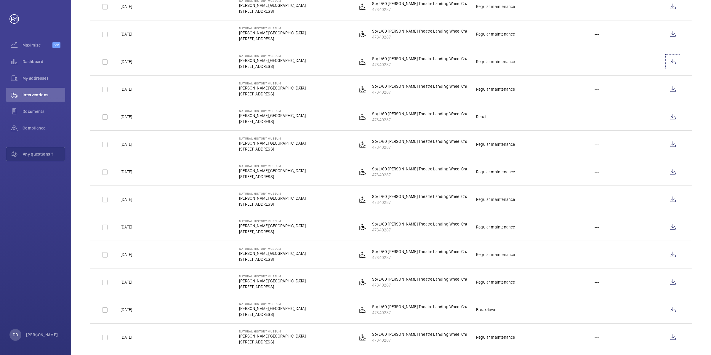
scroll to position [444, 0]
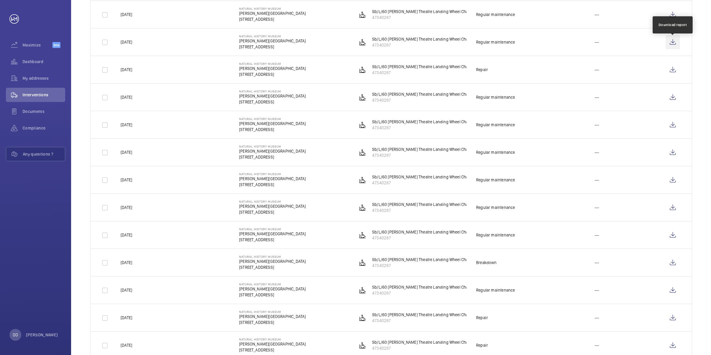
click at [673, 48] on wm-front-icon-button at bounding box center [672, 42] width 14 height 14
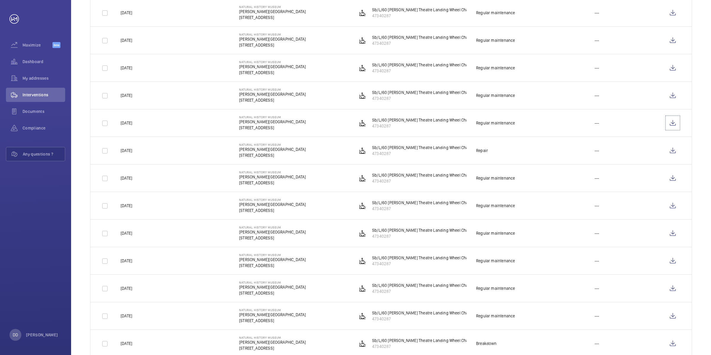
scroll to position [296, 0]
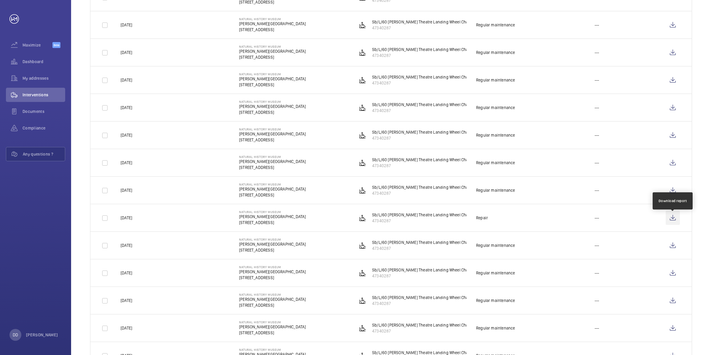
click at [671, 222] on wm-front-icon-button at bounding box center [672, 218] width 14 height 14
click at [672, 247] on wm-front-icon-button at bounding box center [672, 245] width 14 height 14
click at [675, 276] on wm-front-icon-button at bounding box center [672, 273] width 14 height 14
click at [671, 307] on wm-front-icon-button at bounding box center [672, 300] width 14 height 14
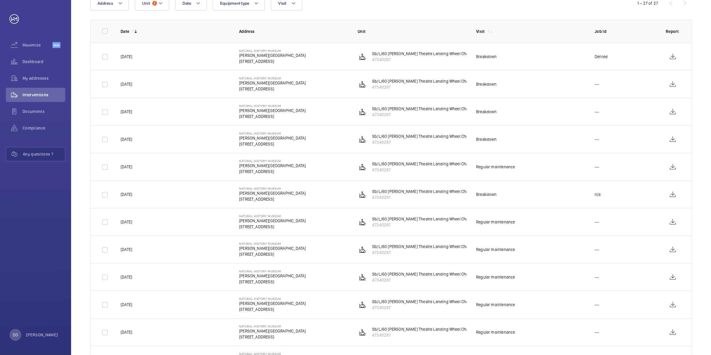
scroll to position [0, 0]
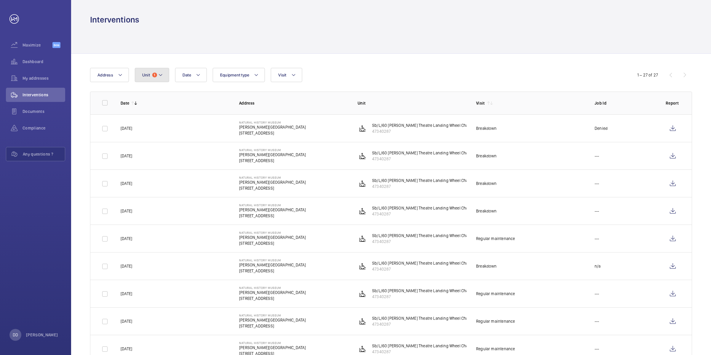
click at [163, 73] on button "Unit 1" at bounding box center [152, 75] width 34 height 14
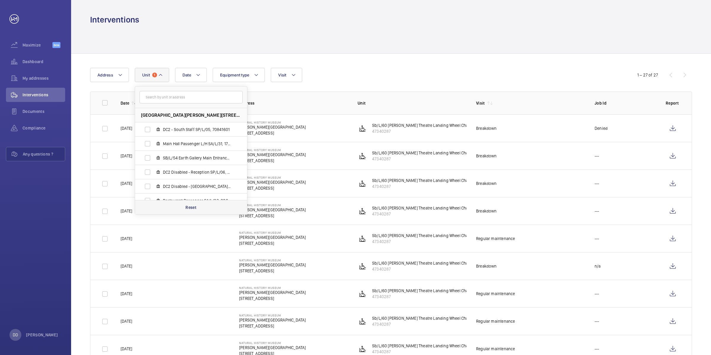
click at [186, 208] on p "Reset" at bounding box center [190, 207] width 11 height 6
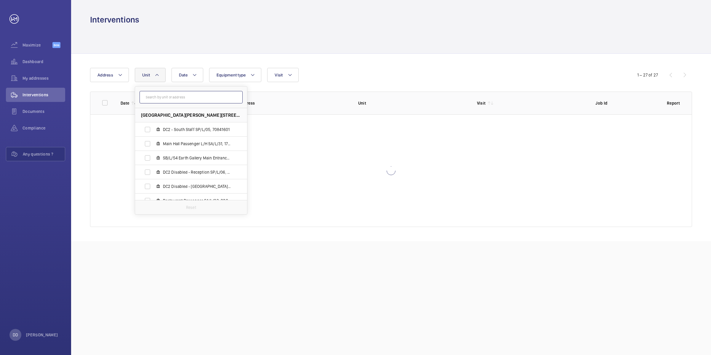
click at [178, 100] on input "text" at bounding box center [190, 97] width 103 height 12
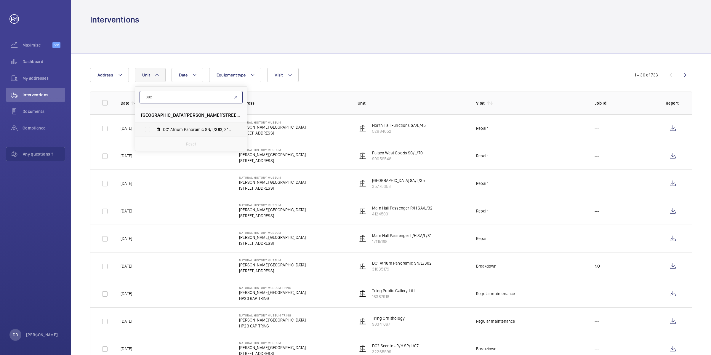
type input "382"
click at [200, 129] on span "DC1 Atrium Panoramic SN/L/ 382 , 31035179" at bounding box center [197, 129] width 69 height 6
click at [153, 129] on input "DC1 Atrium Panoramic SN/L/ 382 , 31035179" at bounding box center [148, 129] width 12 height 12
checkbox input "true"
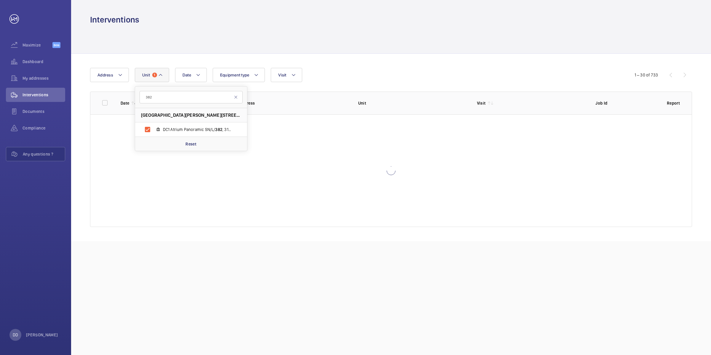
click at [401, 49] on div at bounding box center [391, 39] width 602 height 28
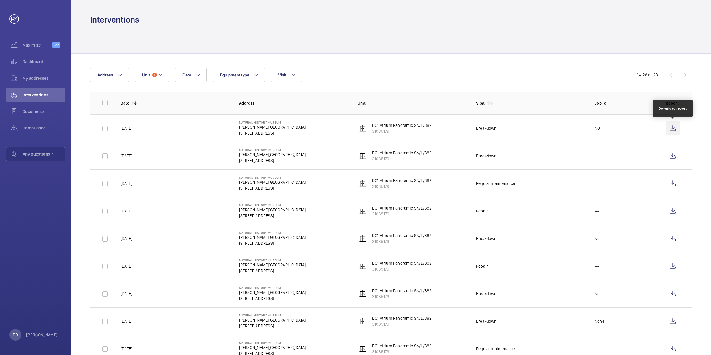
click at [670, 130] on wm-front-icon-button at bounding box center [672, 128] width 14 height 14
click at [671, 154] on wm-front-icon-button at bounding box center [672, 156] width 14 height 14
click at [670, 185] on wm-front-icon-button at bounding box center [672, 183] width 14 height 14
click at [675, 215] on wm-front-icon-button at bounding box center [672, 211] width 14 height 14
click at [672, 239] on wm-front-icon-button at bounding box center [672, 238] width 14 height 14
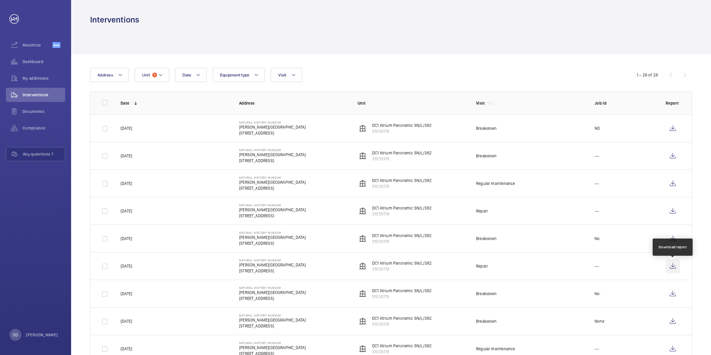
click at [670, 269] on wm-front-icon-button at bounding box center [672, 266] width 14 height 14
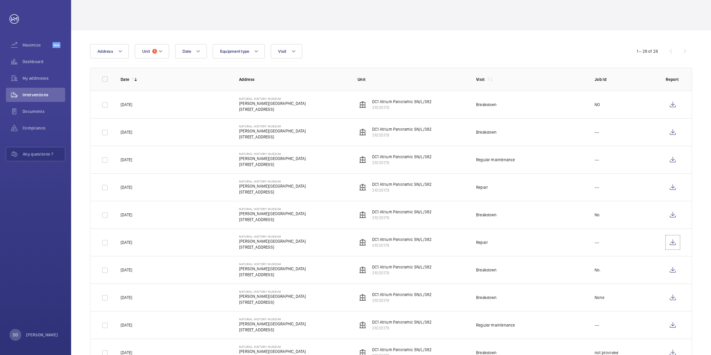
scroll to position [37, 0]
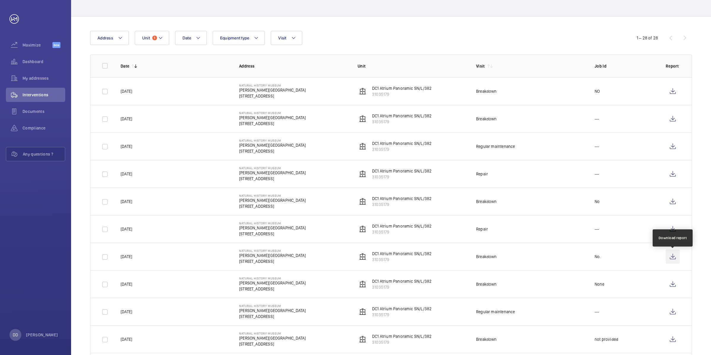
click at [672, 256] on wm-front-icon-button at bounding box center [672, 256] width 14 height 14
click at [673, 287] on wm-front-icon-button at bounding box center [672, 284] width 14 height 14
click at [675, 315] on wm-front-icon-button at bounding box center [672, 311] width 14 height 14
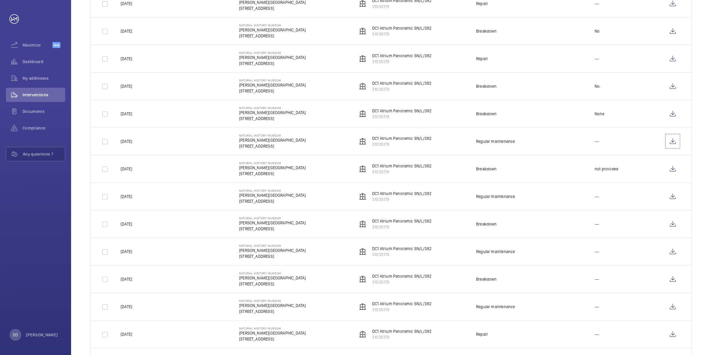
scroll to position [222, 0]
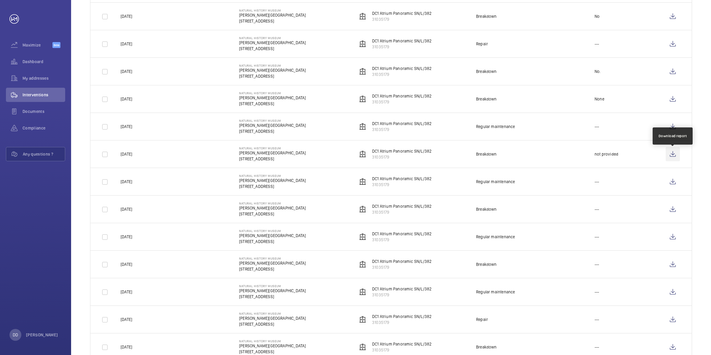
click at [672, 155] on wm-front-icon-button at bounding box center [672, 154] width 14 height 14
click at [672, 185] on wm-front-icon-button at bounding box center [672, 181] width 14 height 14
click at [671, 212] on wm-front-icon-button at bounding box center [672, 209] width 14 height 14
click at [676, 241] on wm-front-icon-button at bounding box center [672, 236] width 14 height 14
click at [672, 269] on wm-front-icon-button at bounding box center [672, 264] width 14 height 14
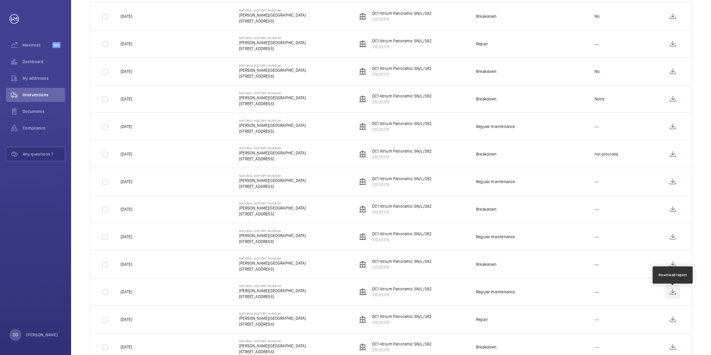
click at [675, 295] on wm-front-icon-button at bounding box center [672, 292] width 14 height 14
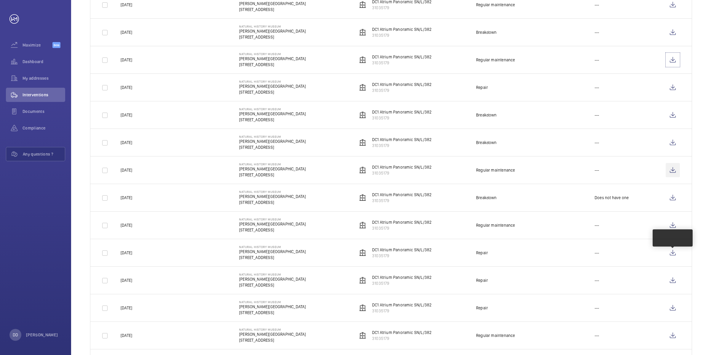
scroll to position [481, 0]
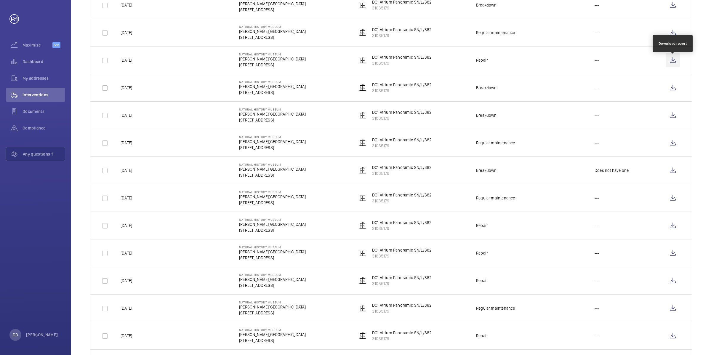
click at [674, 67] on wm-front-icon-button at bounding box center [672, 60] width 14 height 14
click at [668, 90] on wm-front-icon-button at bounding box center [672, 88] width 14 height 14
click at [669, 118] on wm-front-icon-button at bounding box center [672, 115] width 14 height 14
click at [673, 147] on wm-front-icon-button at bounding box center [672, 143] width 14 height 14
